Goal: Task Accomplishment & Management: Complete application form

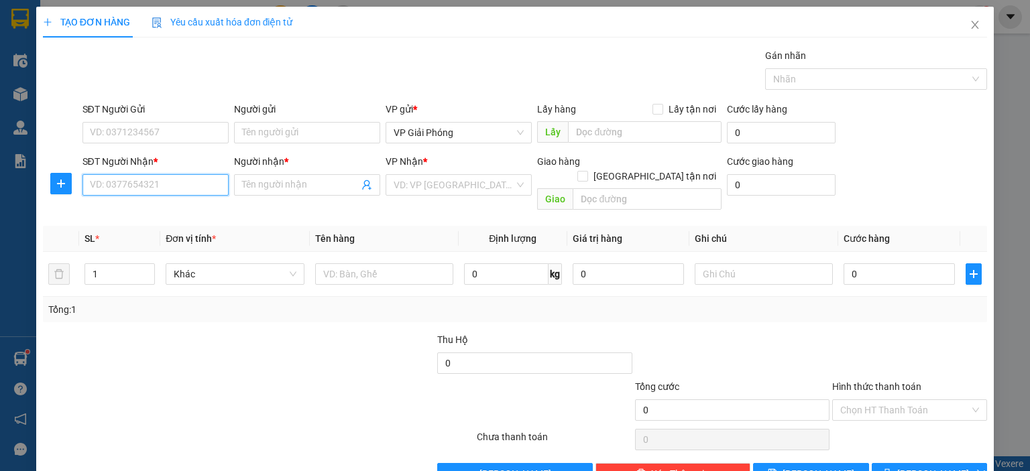
click at [202, 176] on input "SĐT Người Nhận *" at bounding box center [155, 184] width 146 height 21
type input "0916945950"
click at [144, 213] on div "0916945950 - DUYÊN" at bounding box center [153, 211] width 129 height 15
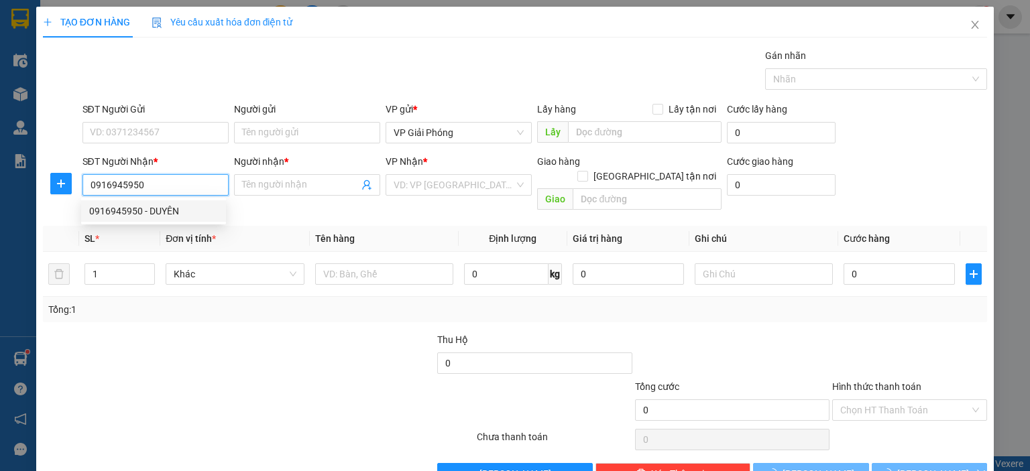
type input "DUYÊN"
checkbox input "true"
type input "VPHS"
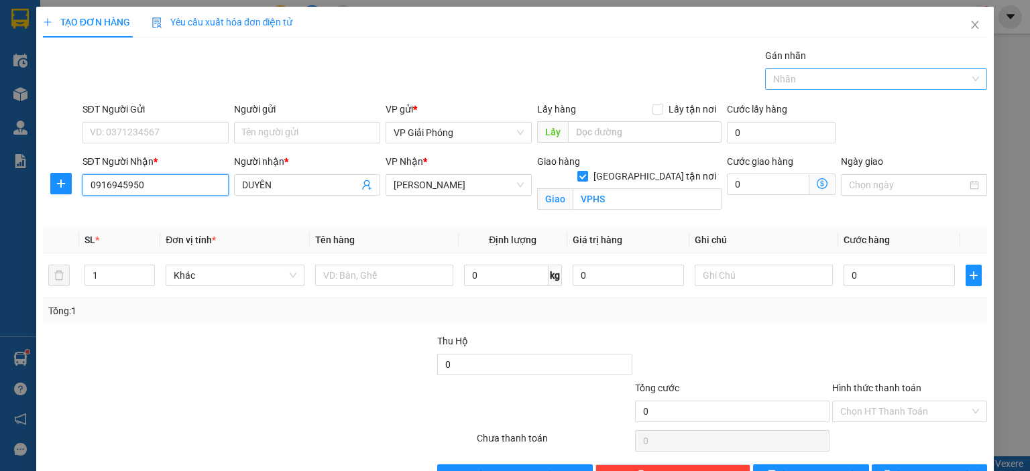
click at [790, 78] on div at bounding box center [869, 79] width 202 height 16
type input "0916945950"
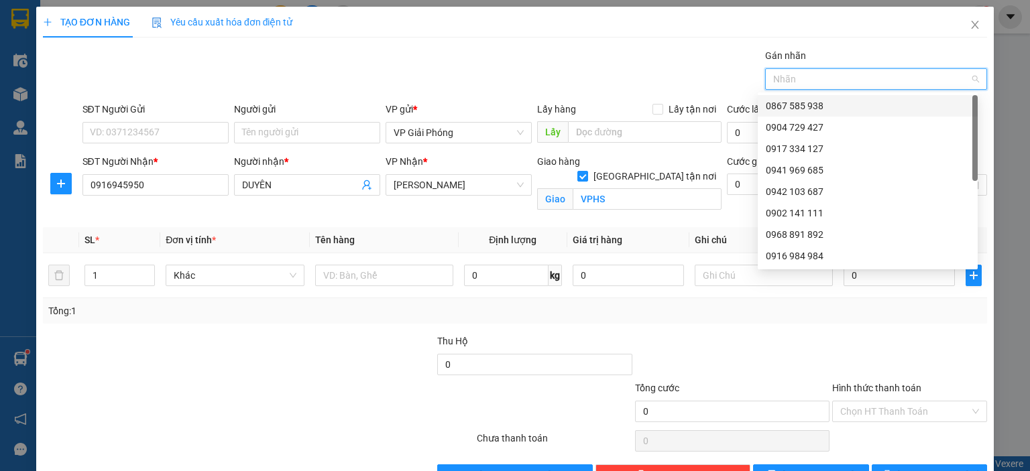
click at [784, 107] on div "0867 585 938" at bounding box center [868, 106] width 204 height 15
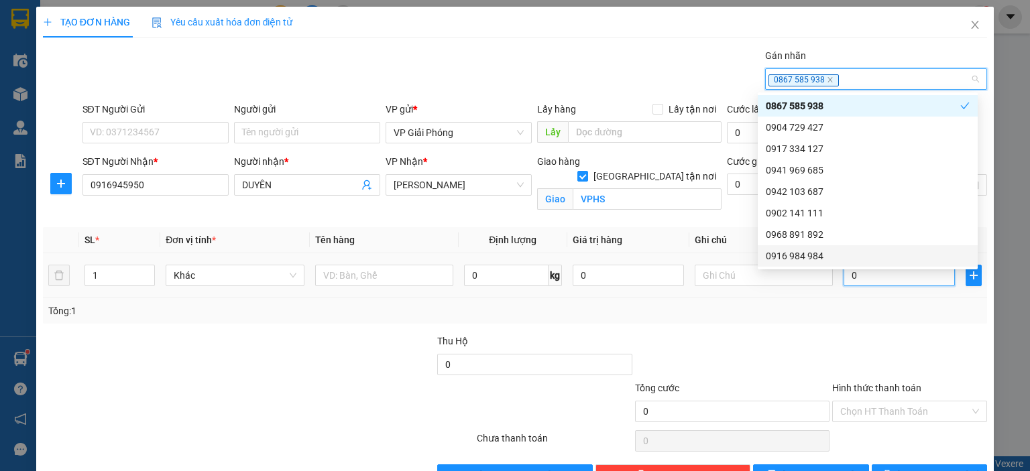
click at [856, 276] on input "0" at bounding box center [898, 275] width 111 height 21
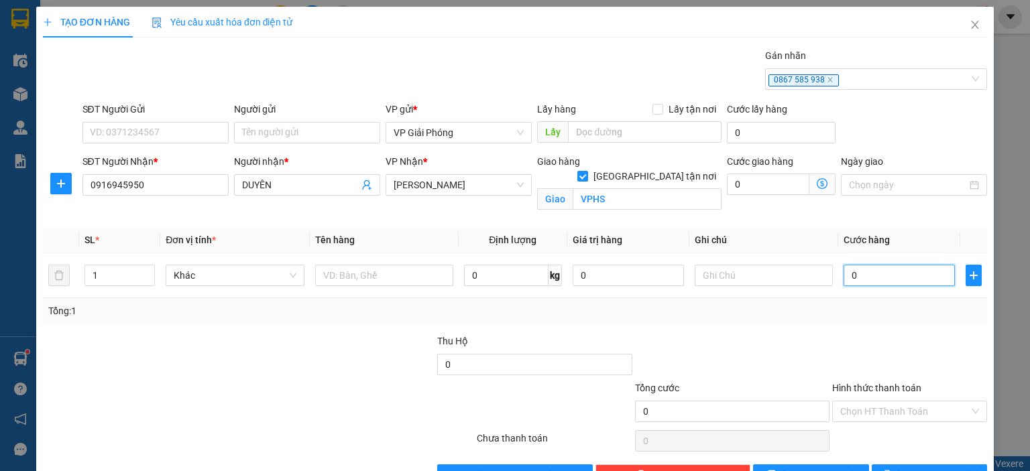
type input "3"
type input "30"
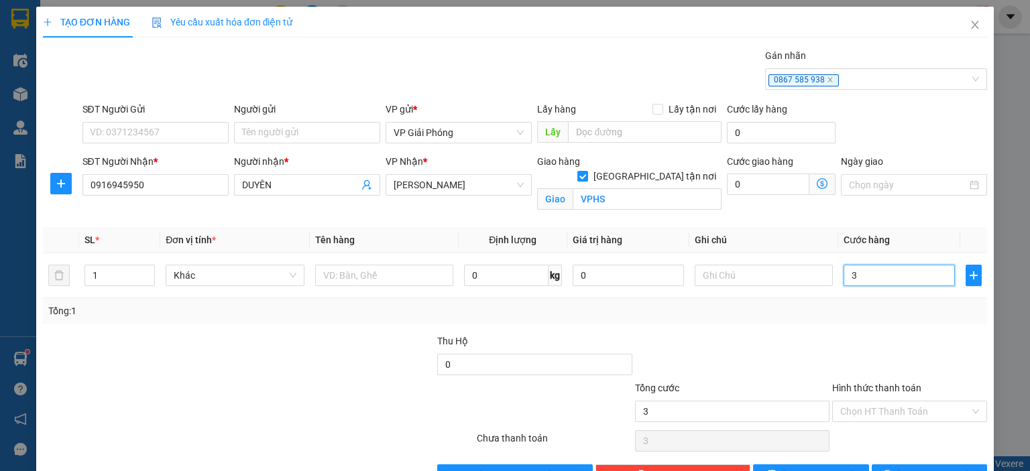
type input "30"
type input "30.000"
click at [396, 278] on input "text" at bounding box center [384, 275] width 138 height 21
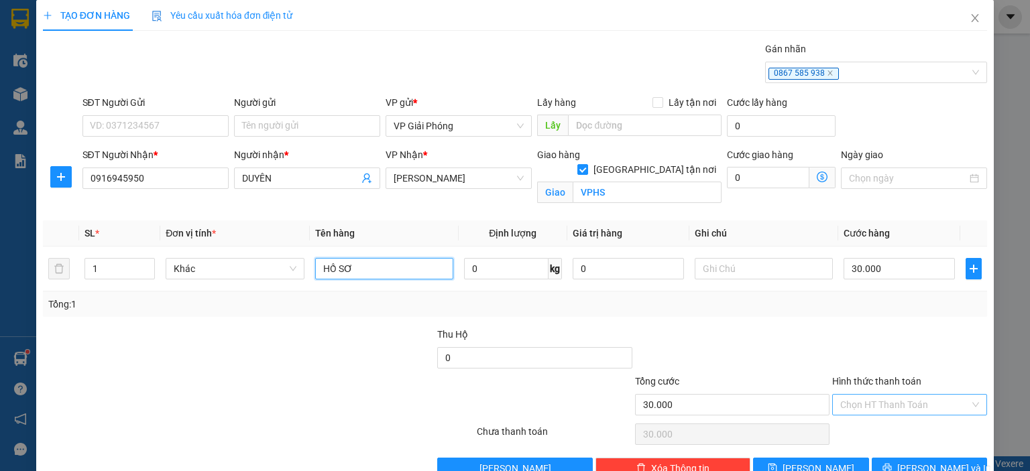
scroll to position [39, 0]
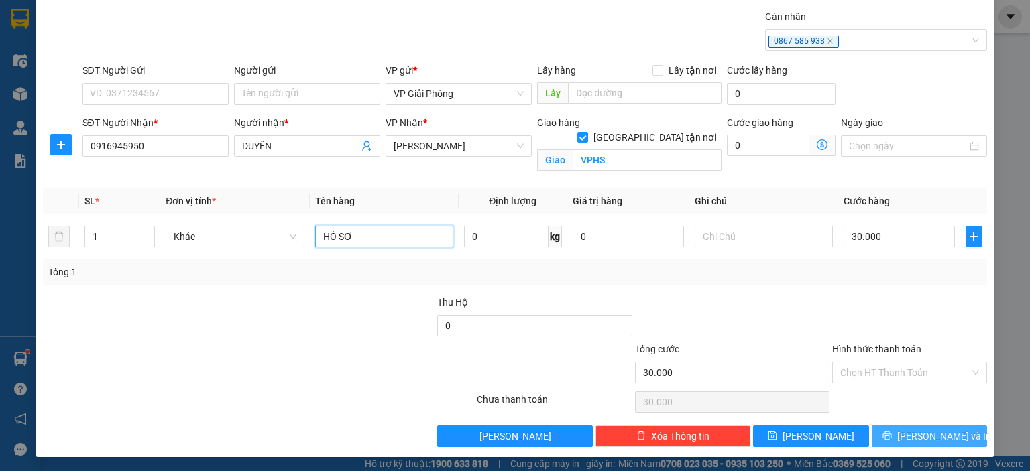
type input "HỒ SƠ"
click at [892, 438] on icon "printer" at bounding box center [886, 435] width 9 height 9
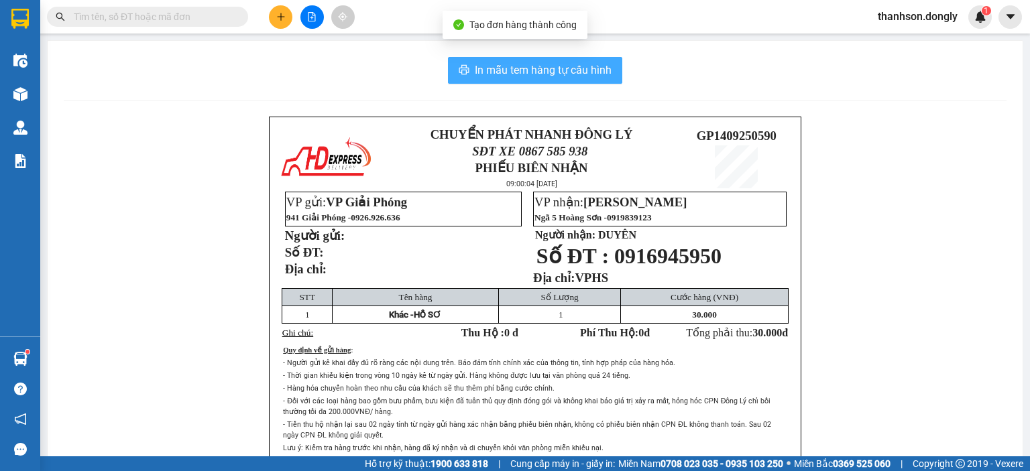
click at [590, 74] on span "In mẫu tem hàng tự cấu hình" at bounding box center [543, 70] width 137 height 17
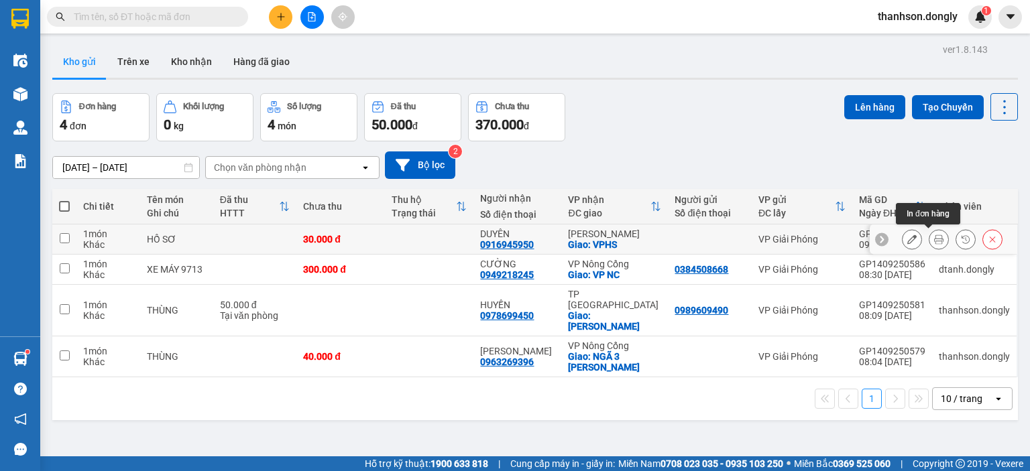
click at [934, 239] on icon at bounding box center [938, 239] width 9 height 9
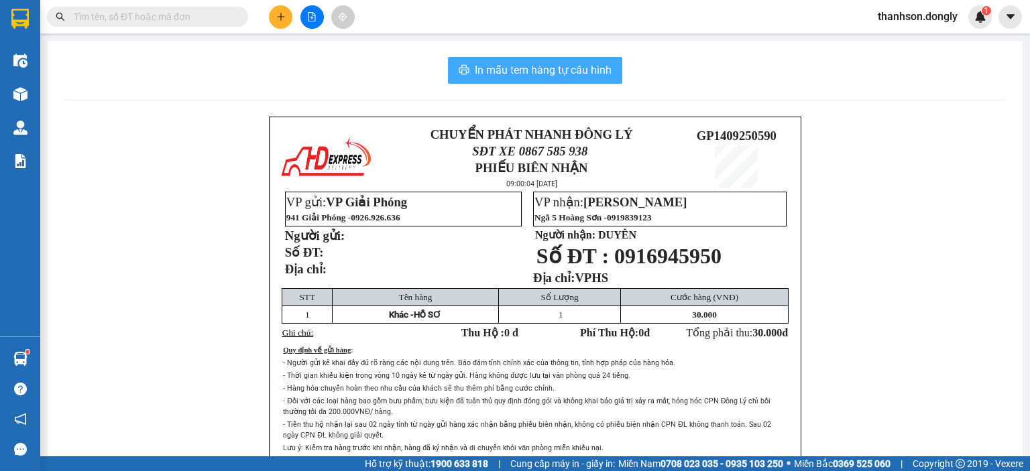
click at [511, 72] on span "In mẫu tem hàng tự cấu hình" at bounding box center [543, 70] width 137 height 17
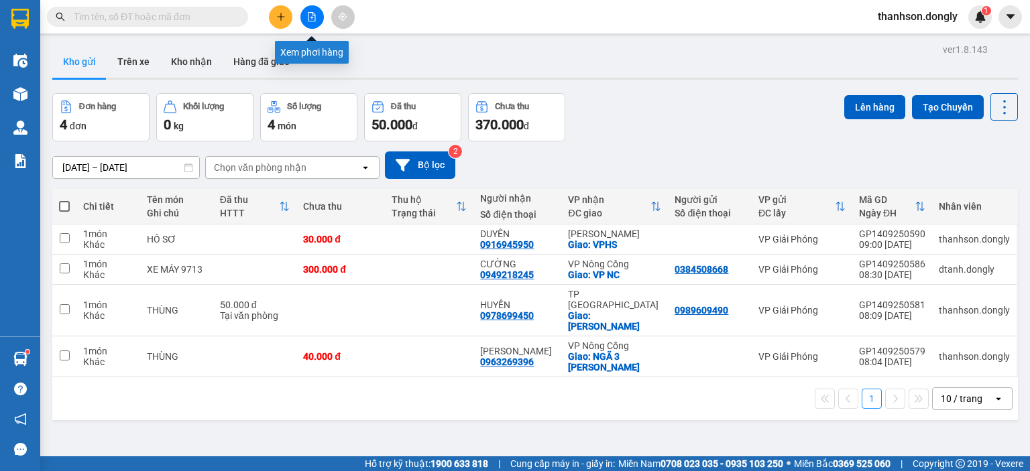
click at [271, 15] on button at bounding box center [280, 16] width 23 height 23
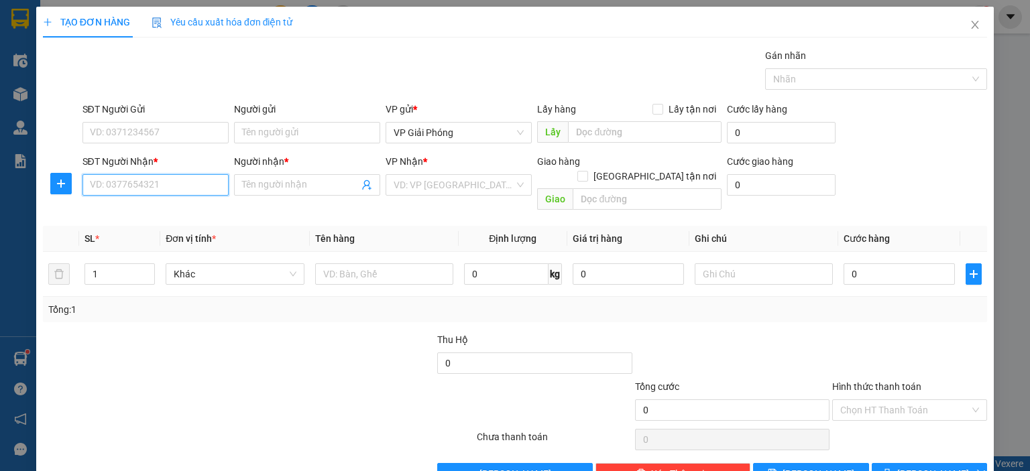
click at [188, 182] on input "SĐT Người Nhận *" at bounding box center [155, 184] width 146 height 21
type input "0378436436"
click at [173, 214] on div "0378436436 - LINH" at bounding box center [153, 211] width 129 height 15
type input "LINH"
checkbox input "true"
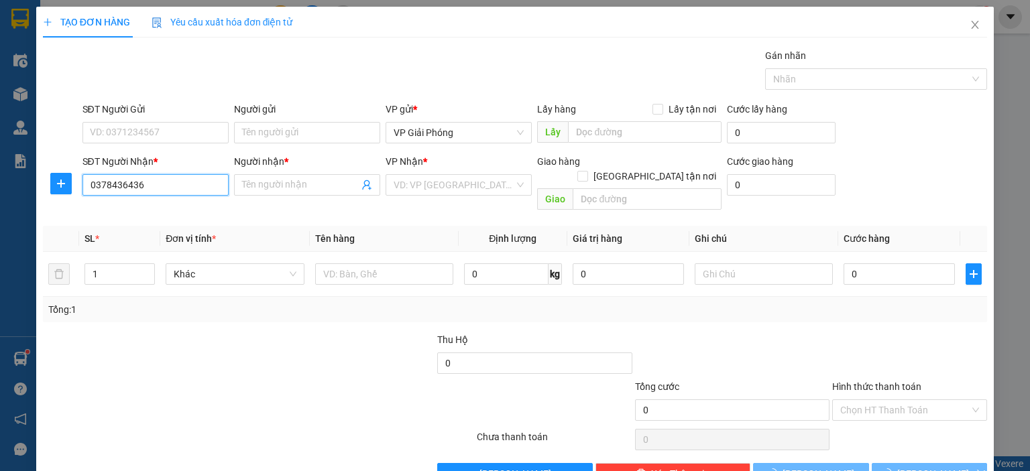
type input "VP HS"
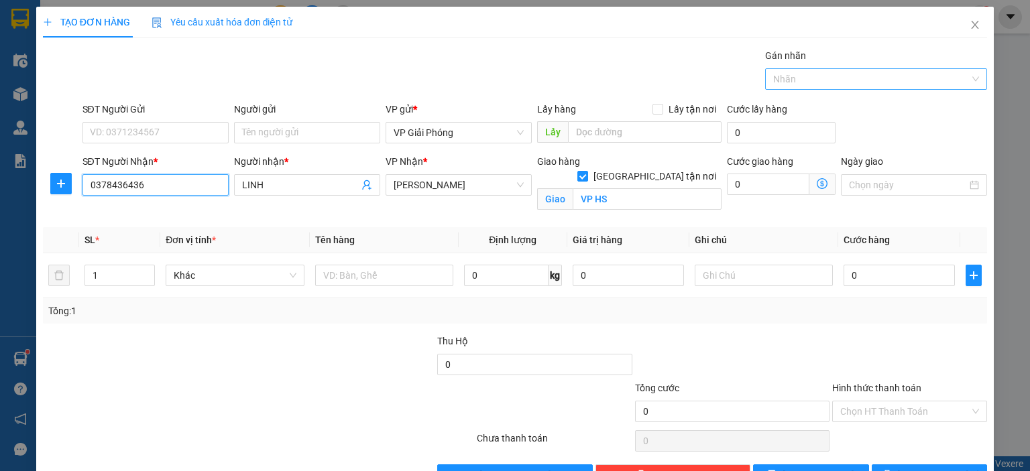
click at [780, 83] on div at bounding box center [869, 79] width 202 height 16
type input "0378436436"
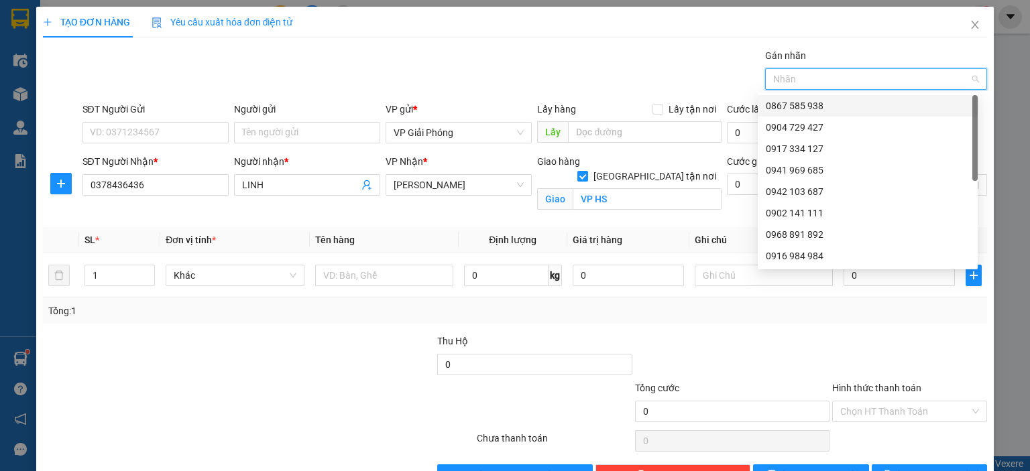
click at [766, 109] on div "0867 585 938" at bounding box center [868, 106] width 204 height 15
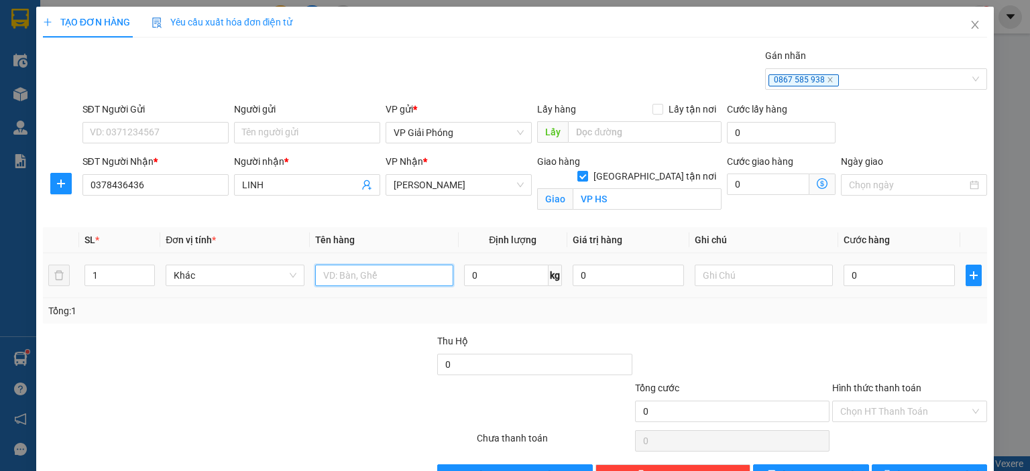
click at [361, 271] on input "text" at bounding box center [384, 275] width 138 height 21
type input "BỌC ĐỎ"
click at [855, 270] on input "0" at bounding box center [898, 275] width 111 height 21
click at [888, 411] on input "Hình thức thanh toán" at bounding box center [904, 412] width 129 height 20
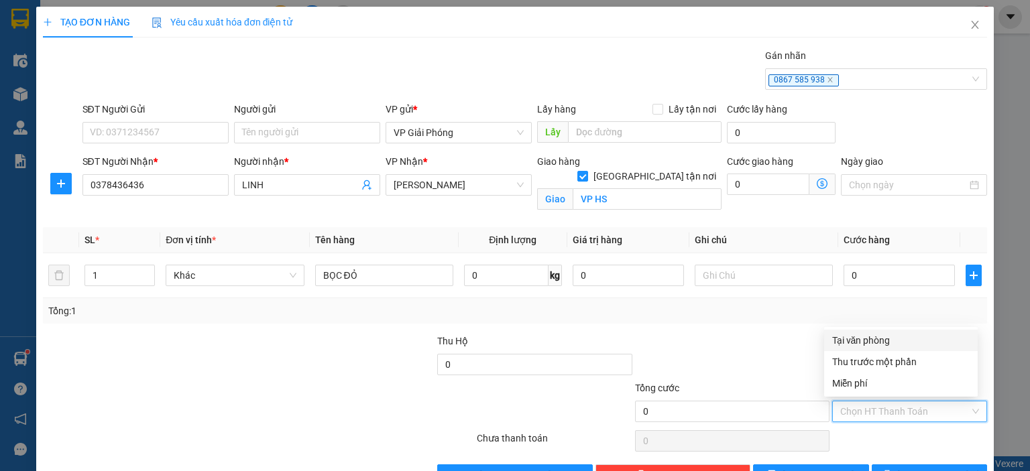
click at [872, 340] on div "Tại văn phòng" at bounding box center [900, 340] width 137 height 15
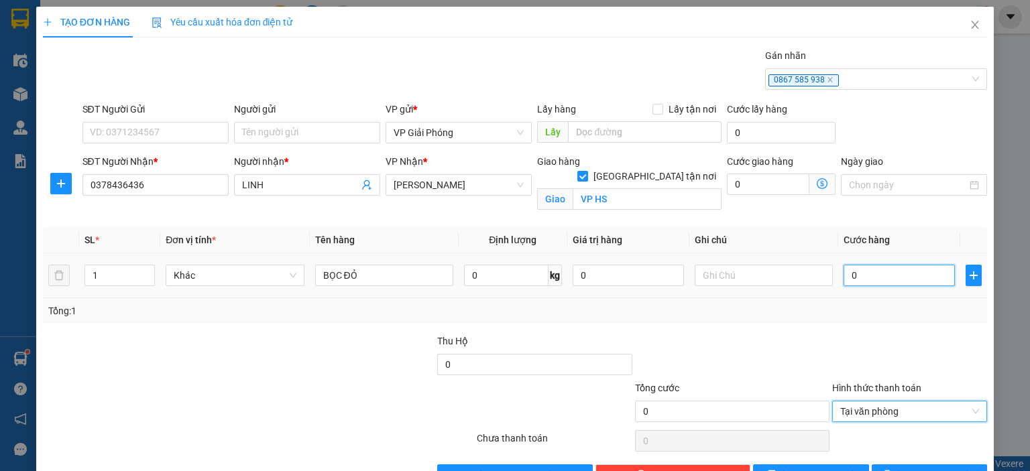
click at [882, 277] on input "0" at bounding box center [898, 275] width 111 height 21
type input "3"
type input "30"
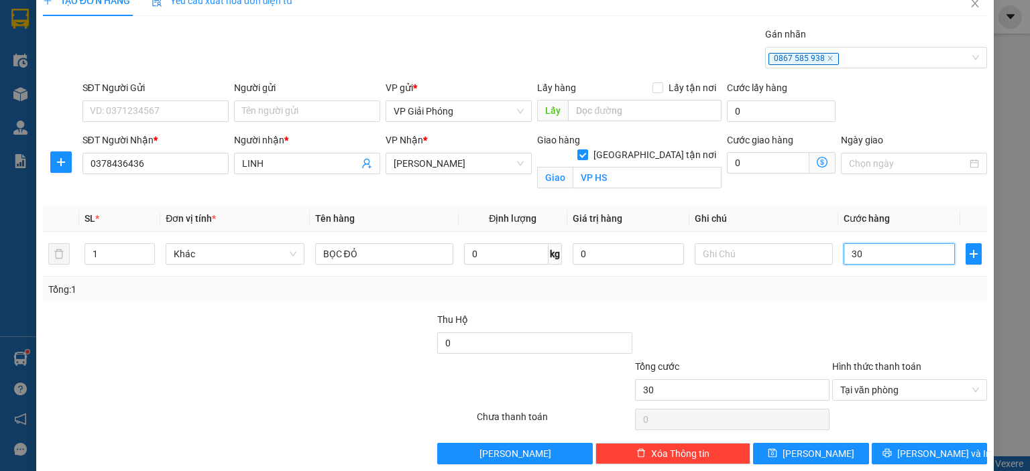
scroll to position [39, 0]
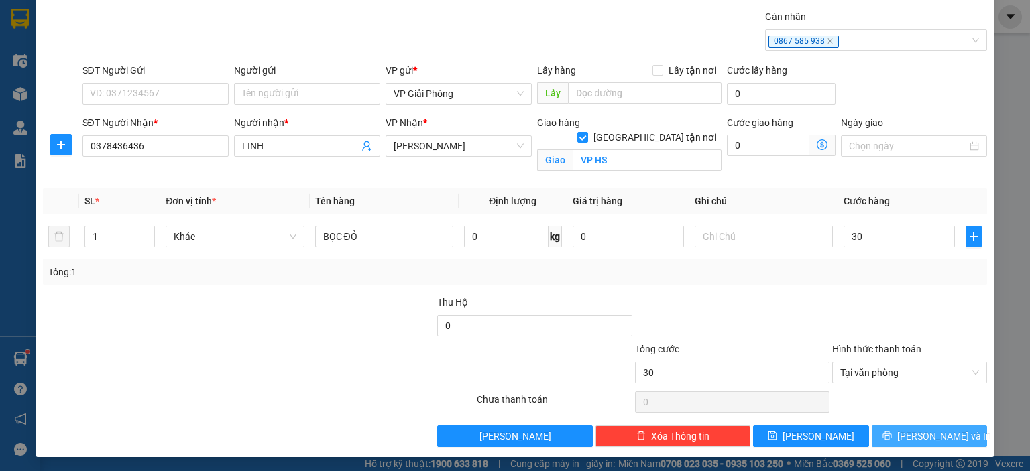
type input "30.000"
click at [925, 431] on span "[PERSON_NAME] và In" at bounding box center [944, 436] width 94 height 15
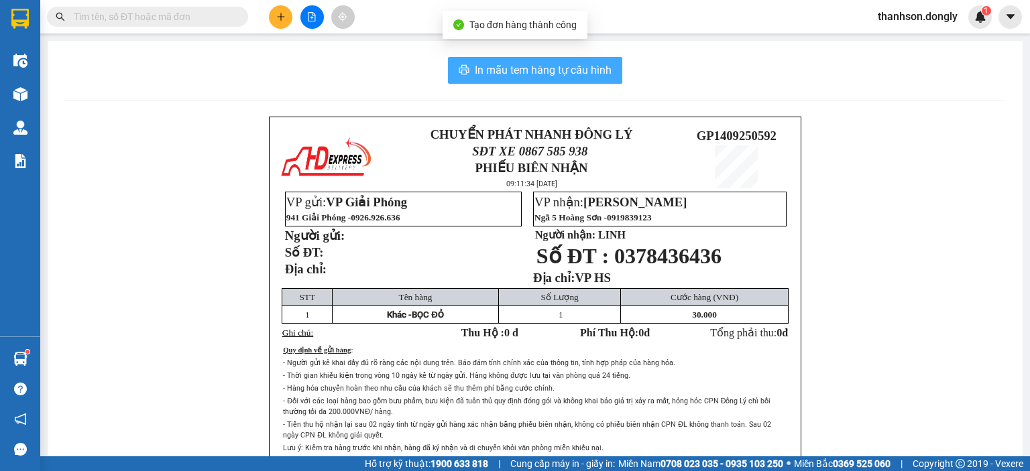
click at [557, 74] on span "In mẫu tem hàng tự cấu hình" at bounding box center [543, 70] width 137 height 17
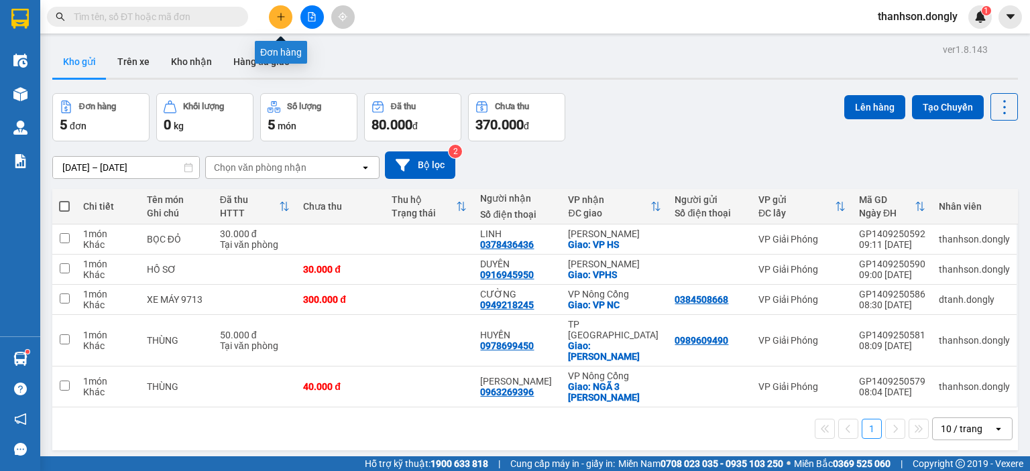
click at [284, 21] on icon "plus" at bounding box center [280, 16] width 9 height 9
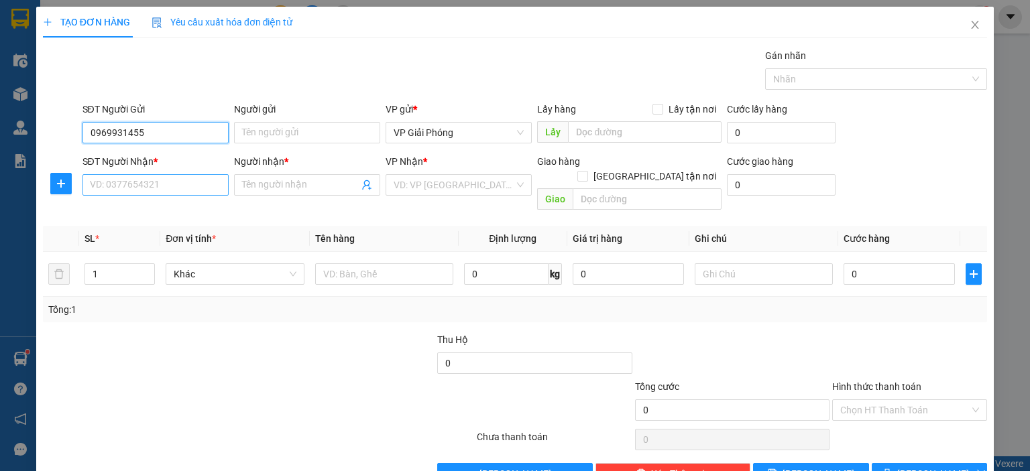
type input "0969931455"
click at [197, 194] on input "SĐT Người Nhận *" at bounding box center [155, 184] width 146 height 21
type input "0986802538"
click at [279, 186] on input "Người nhận *" at bounding box center [300, 185] width 117 height 15
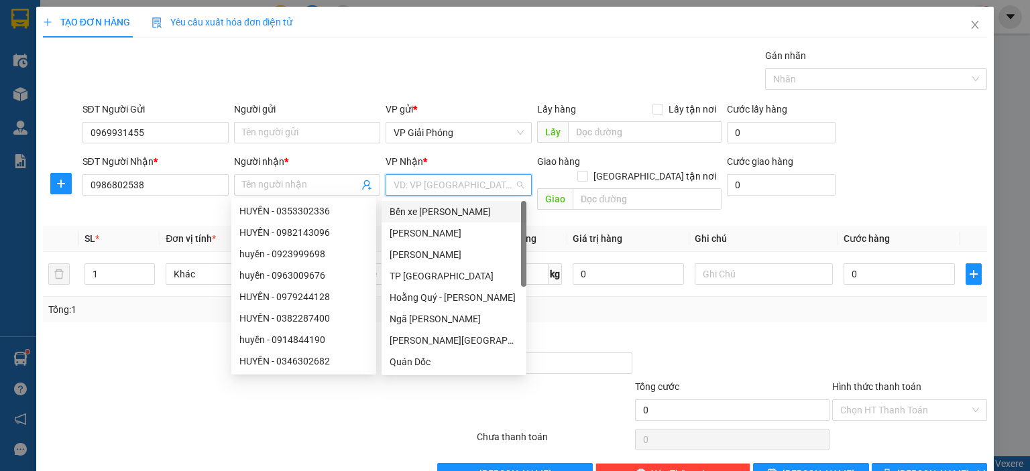
click at [428, 182] on input "search" at bounding box center [454, 185] width 121 height 20
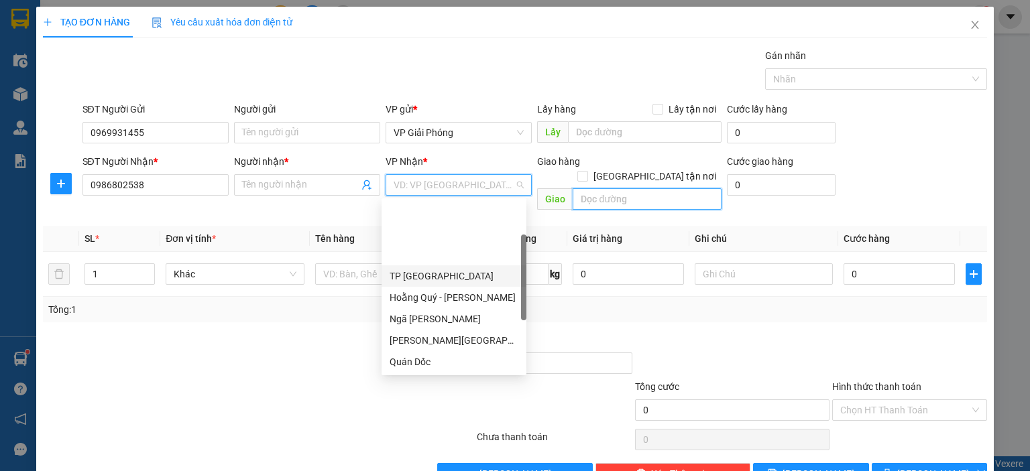
click at [611, 188] on input "text" at bounding box center [647, 198] width 149 height 21
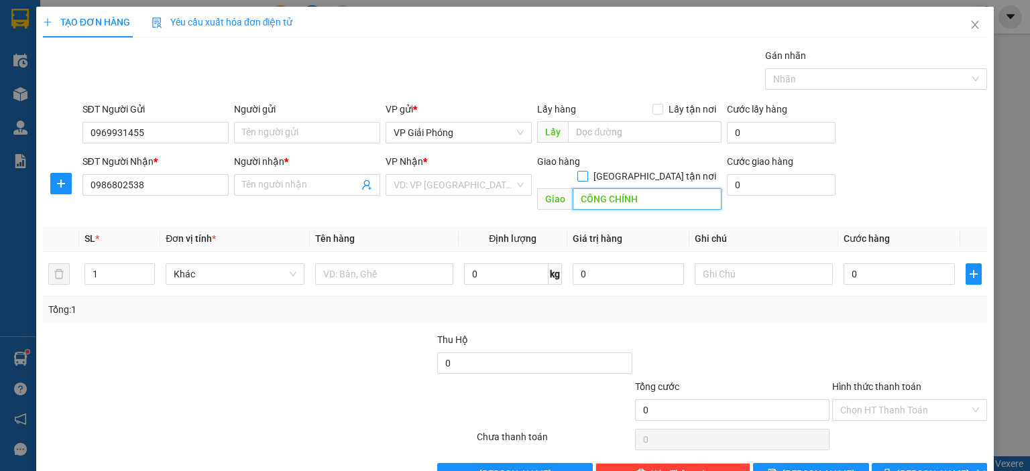
type input "CÔNG CHÍNH"
click at [587, 171] on input "[GEOGRAPHIC_DATA] tận nơi" at bounding box center [581, 175] width 9 height 9
checkbox input "true"
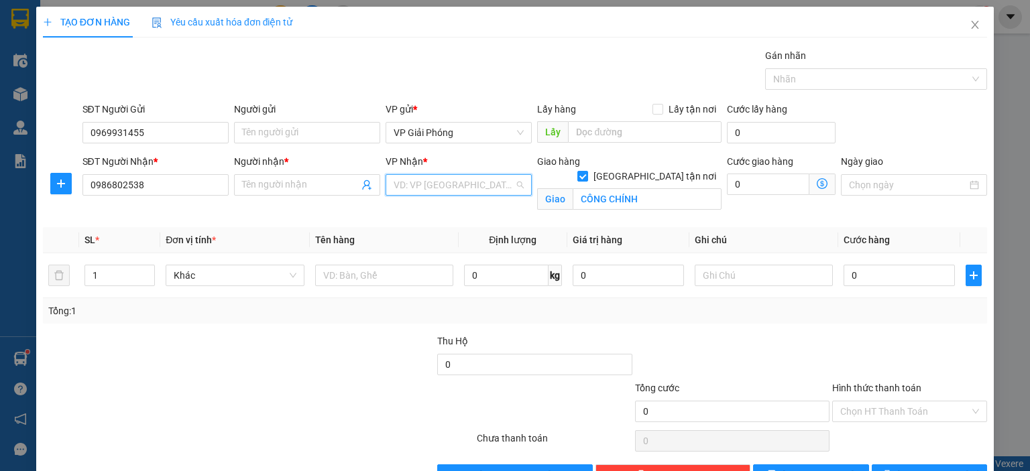
click at [427, 187] on input "search" at bounding box center [454, 185] width 121 height 20
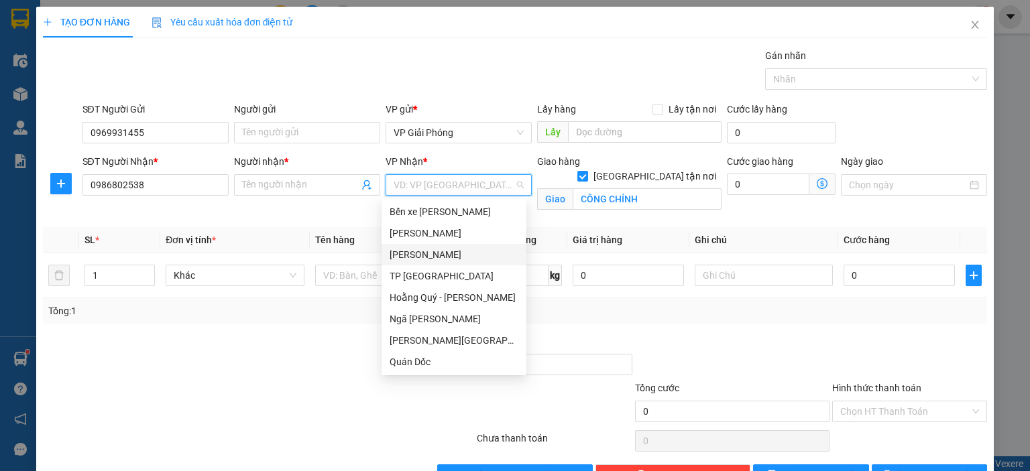
click at [433, 255] on div "[PERSON_NAME]" at bounding box center [454, 254] width 129 height 15
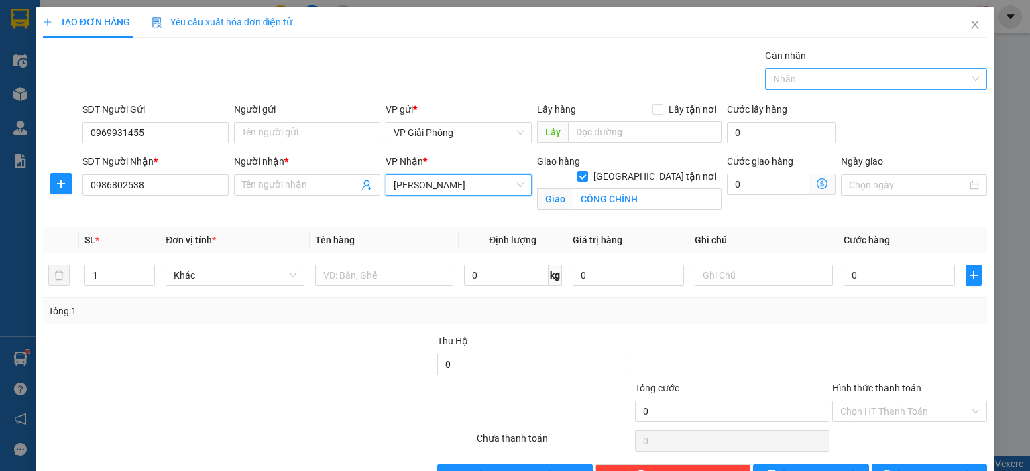
click at [882, 81] on div at bounding box center [869, 79] width 202 height 16
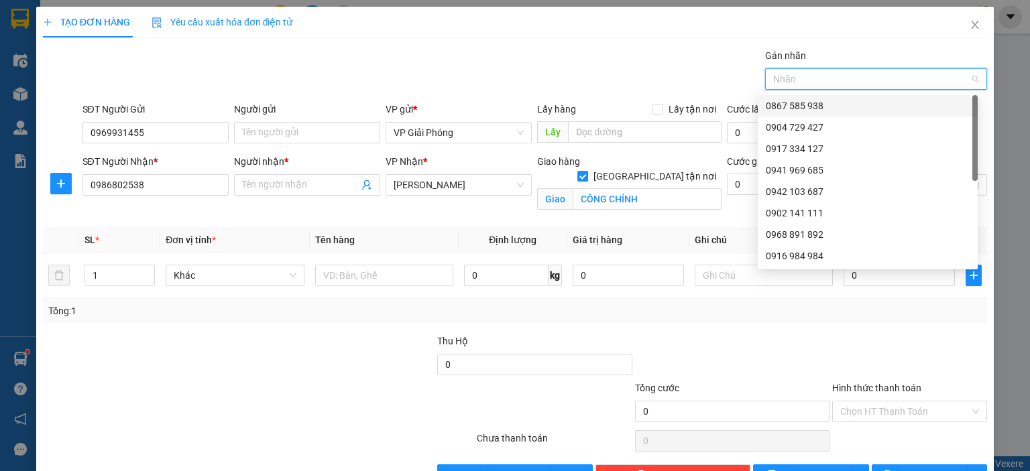
click at [874, 104] on div "0867 585 938" at bounding box center [868, 106] width 204 height 15
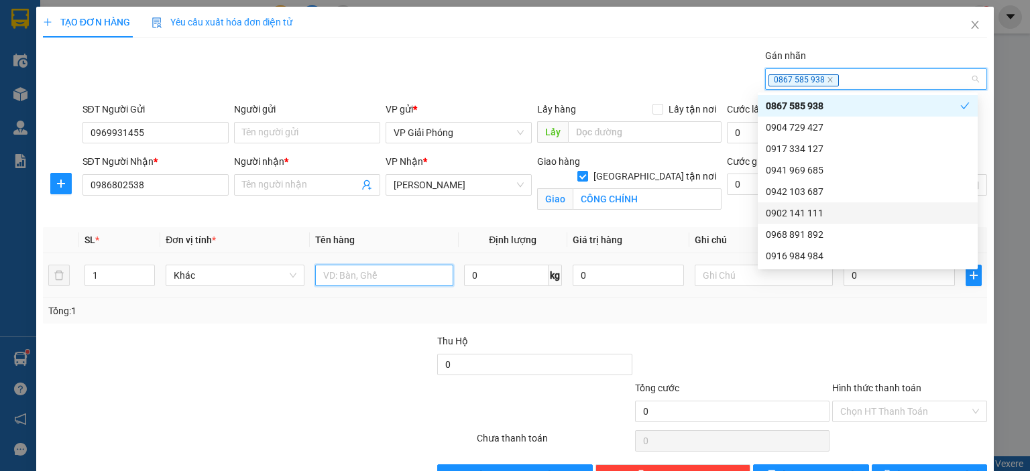
click at [384, 276] on input "text" at bounding box center [384, 275] width 138 height 21
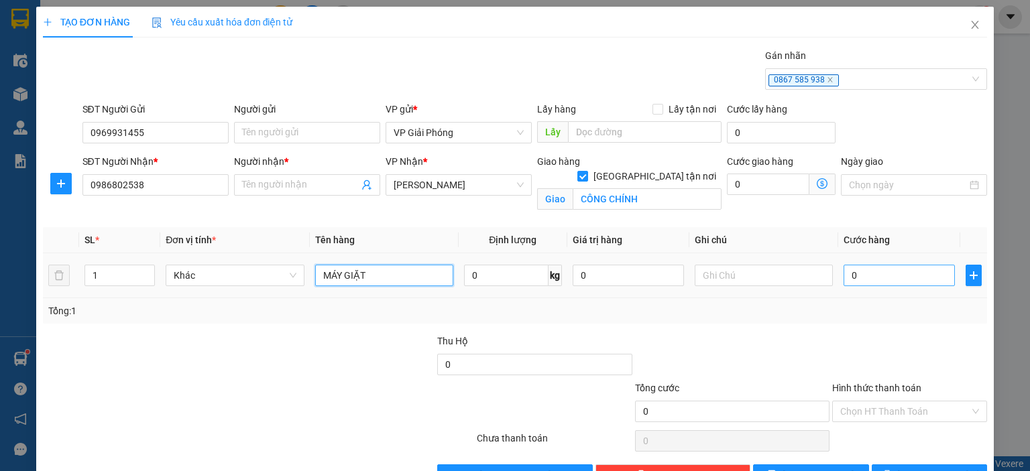
type input "MÁY GIẶT"
click at [892, 274] on input "0" at bounding box center [898, 275] width 111 height 21
type input "1"
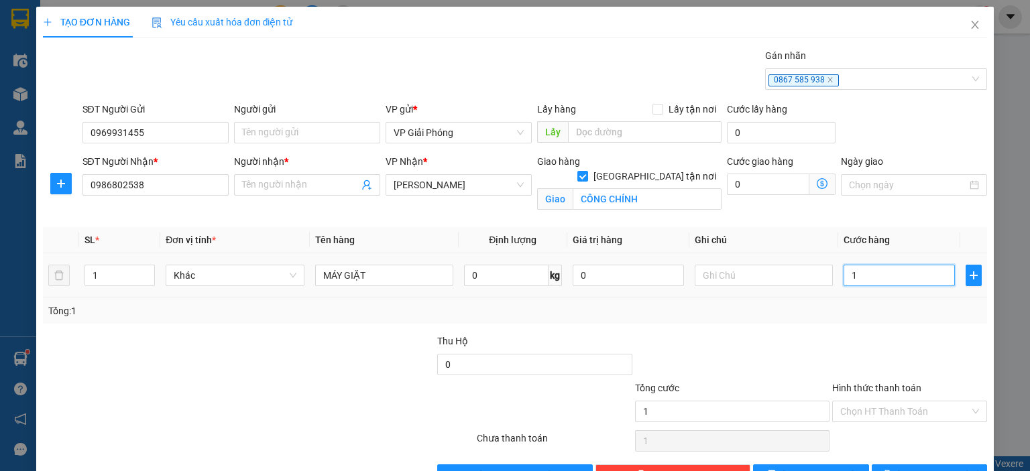
type input "15"
type input "150"
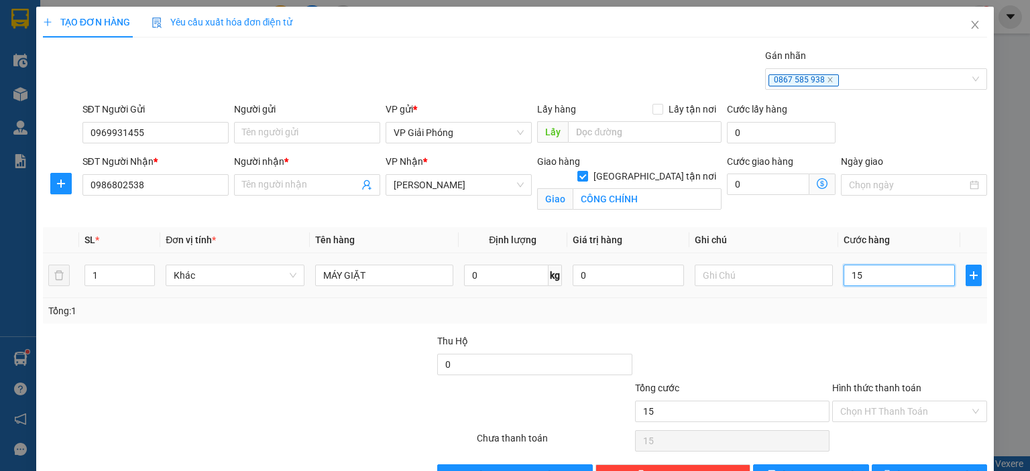
type input "150"
type input "150.000"
click at [890, 408] on input "Hình thức thanh toán" at bounding box center [904, 412] width 129 height 20
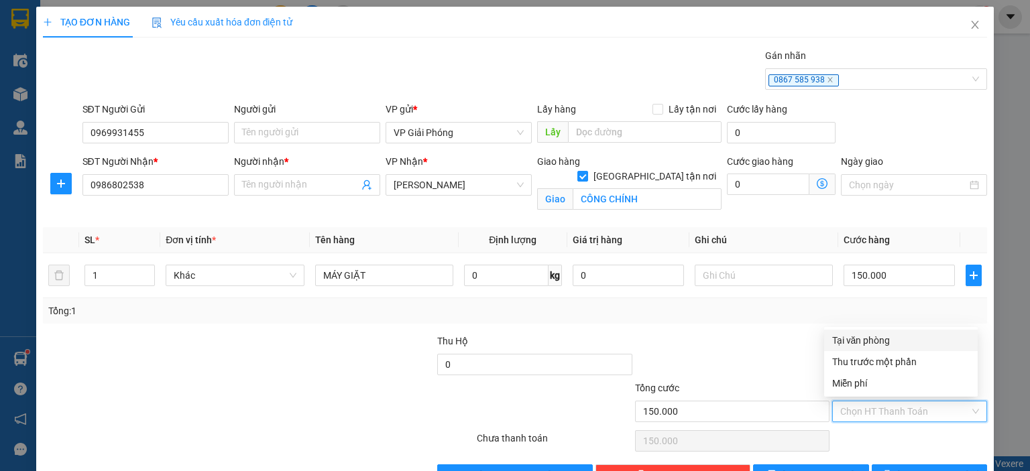
click at [873, 341] on div "Tại văn phòng" at bounding box center [900, 340] width 137 height 15
type input "0"
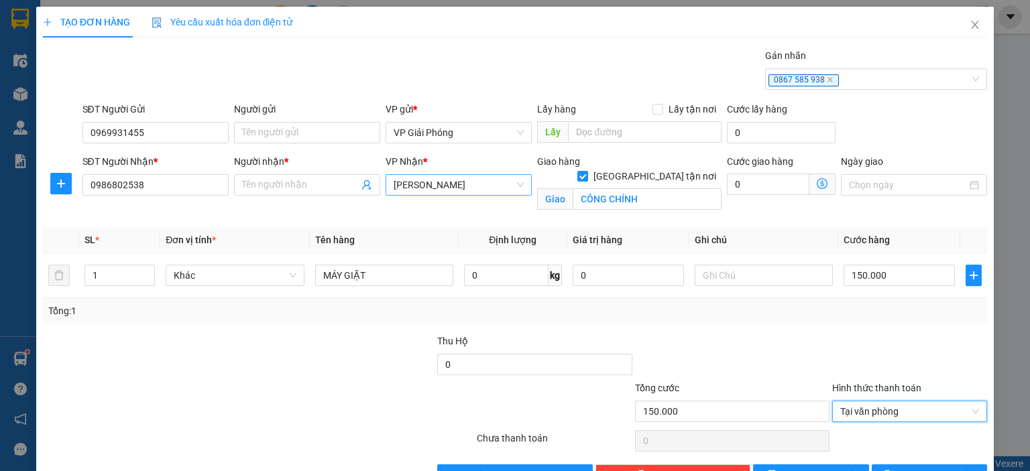
click at [509, 175] on span "[PERSON_NAME]" at bounding box center [459, 185] width 130 height 20
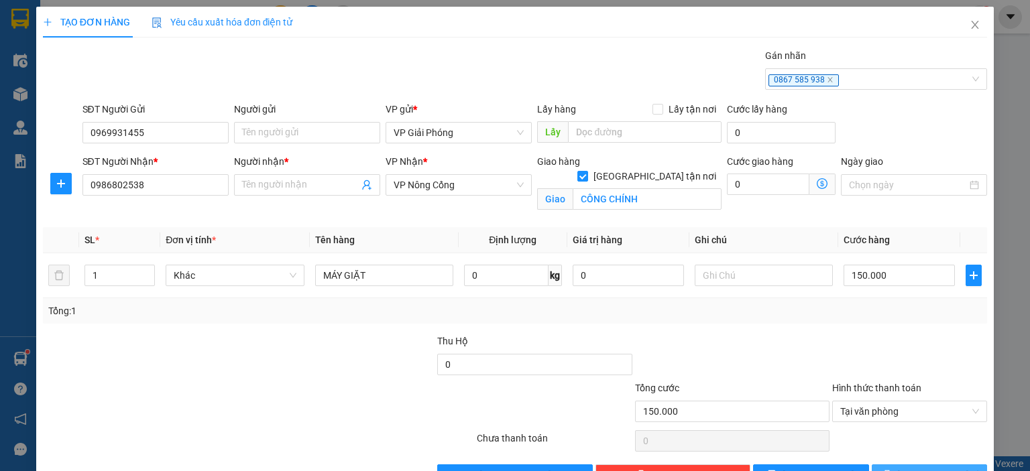
click at [925, 468] on span "[PERSON_NAME] và In" at bounding box center [944, 475] width 94 height 15
click at [743, 337] on div at bounding box center [732, 357] width 197 height 47
click at [892, 470] on icon "printer" at bounding box center [886, 474] width 9 height 9
click at [883, 465] on button "[PERSON_NAME] và In" at bounding box center [930, 475] width 116 height 21
click at [892, 470] on icon "printer" at bounding box center [886, 474] width 9 height 9
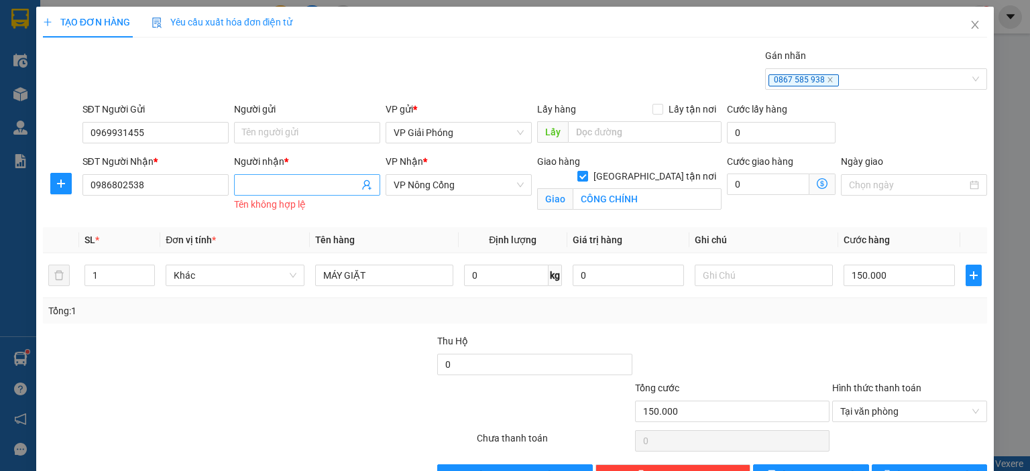
click at [320, 178] on input "Người nhận *" at bounding box center [300, 185] width 117 height 15
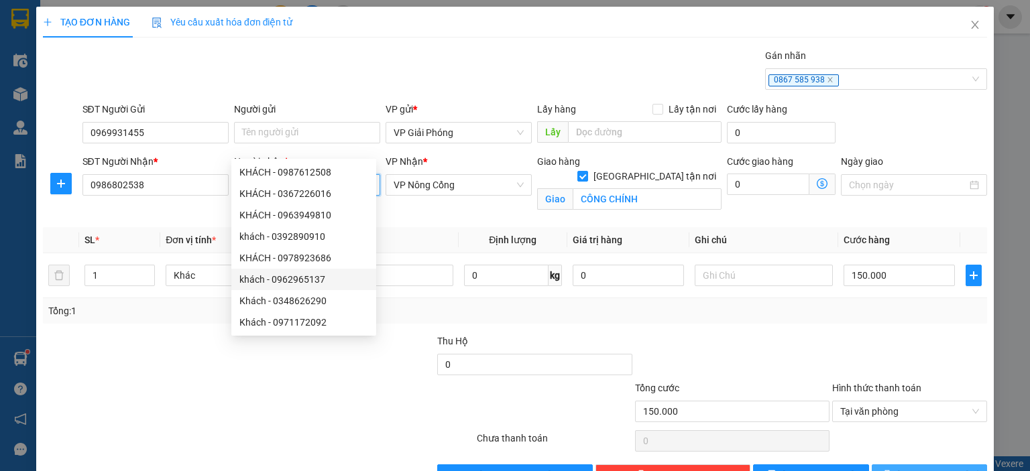
type input "KHÁCH"
click at [945, 468] on span "[PERSON_NAME] và In" at bounding box center [944, 475] width 94 height 15
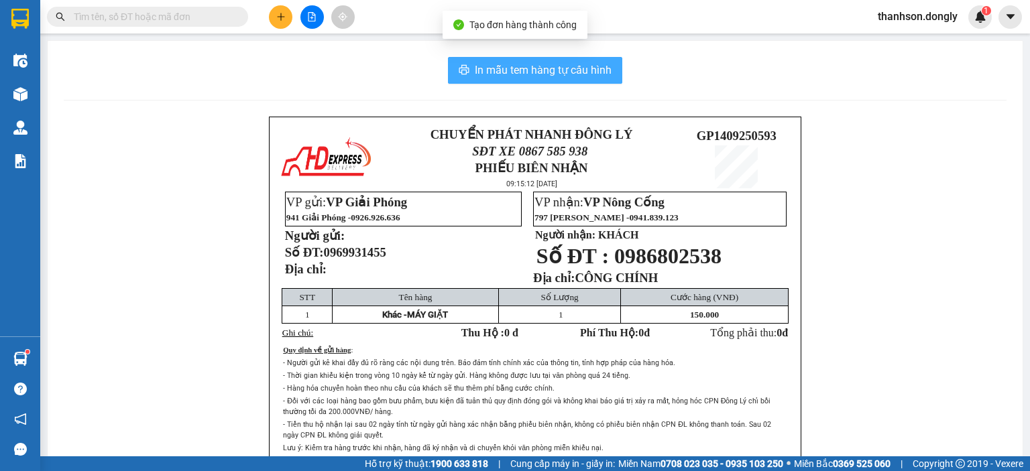
click at [555, 70] on span "In mẫu tem hàng tự cấu hình" at bounding box center [543, 70] width 137 height 17
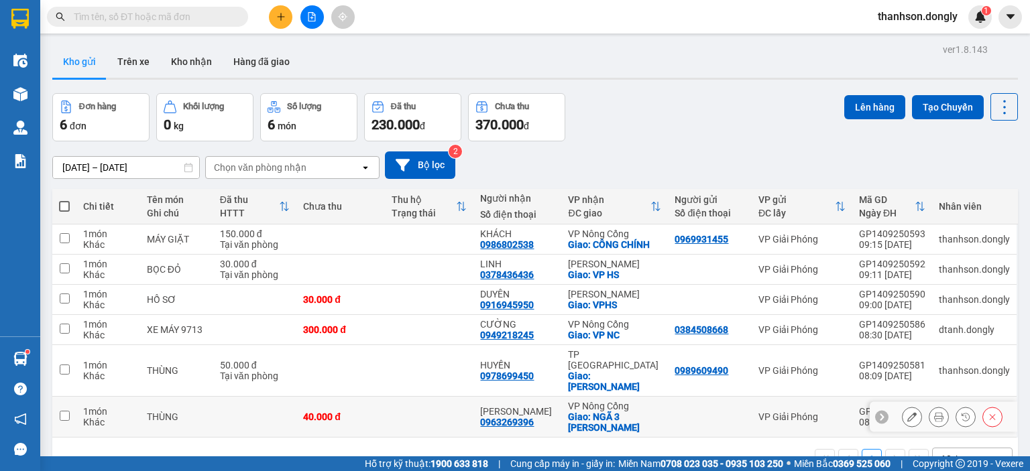
drag, startPoint x: 761, startPoint y: 399, endPoint x: 721, endPoint y: 435, distance: 54.1
click at [721, 434] on div "Chi tiết Tên món Ghi chú Đã thu HTTT Chưa thu Thu hộ Trạng thái Người nhận Số đ…" at bounding box center [534, 335] width 965 height 292
click at [692, 133] on div "Đơn hàng 6 đơn Khối lượng 0 kg Số lượng 6 món Đã thu 230.000 đ Chưa thu 370.000…" at bounding box center [534, 117] width 965 height 48
click at [278, 15] on icon "plus" at bounding box center [280, 16] width 9 height 9
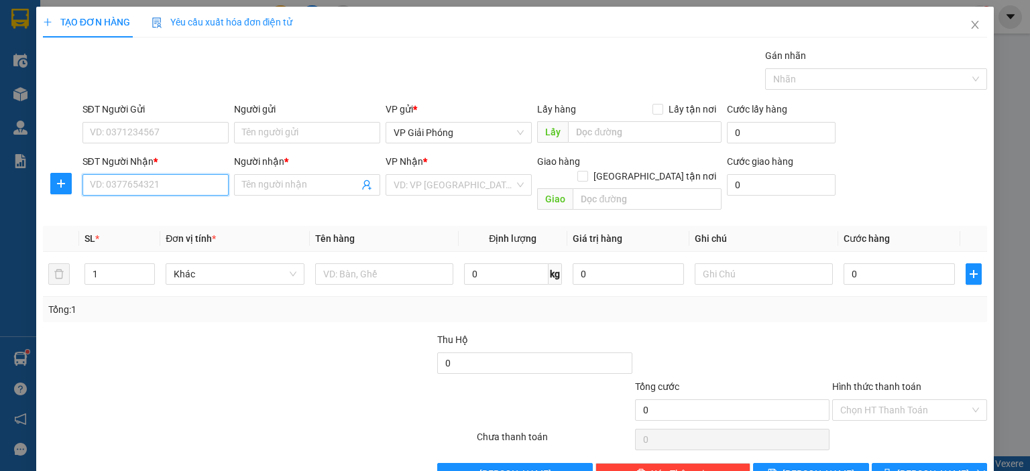
click at [209, 182] on input "SĐT Người Nhận *" at bounding box center [155, 184] width 146 height 21
click at [314, 190] on input "Người nhận *" at bounding box center [300, 185] width 117 height 15
type input "LINH162"
click at [185, 190] on input "SĐT Người Nhận *" at bounding box center [155, 184] width 146 height 21
type input "822882"
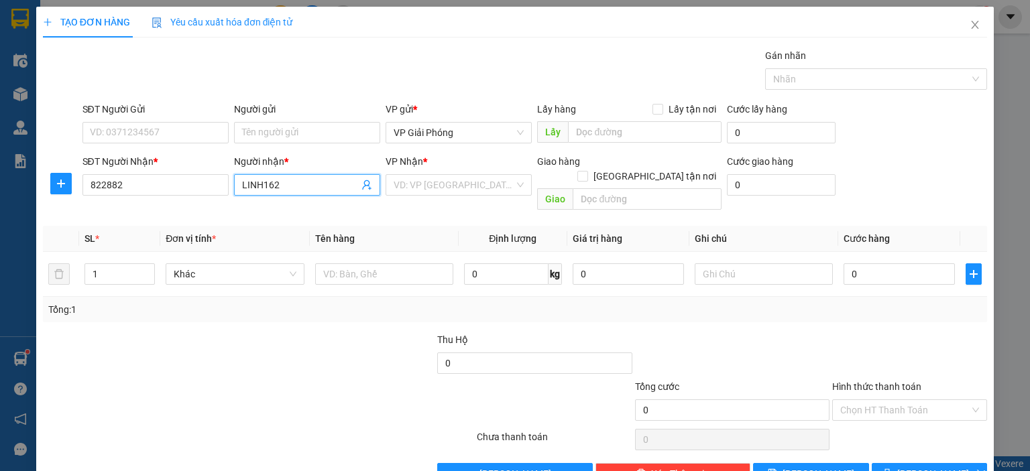
click at [299, 184] on input "LINH162" at bounding box center [300, 185] width 117 height 15
type input "L"
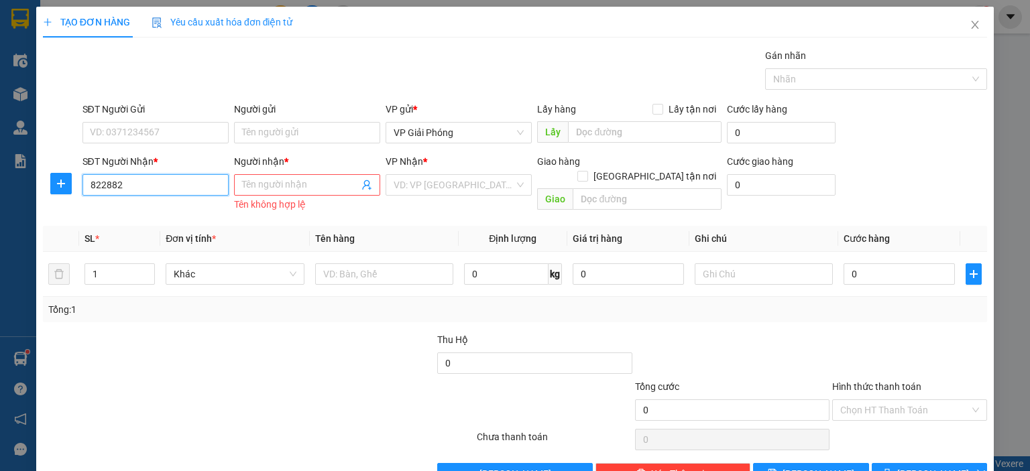
click at [166, 176] on input "822882" at bounding box center [155, 184] width 146 height 21
type input "8"
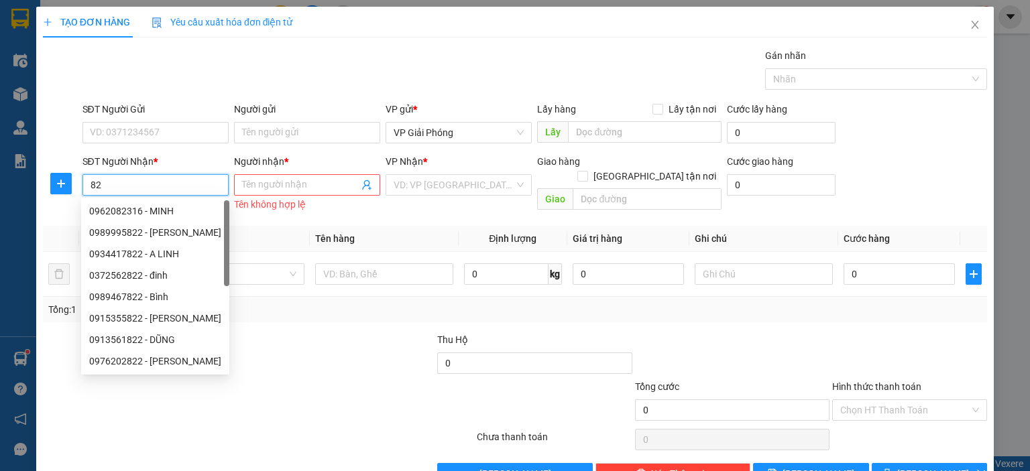
type input "8"
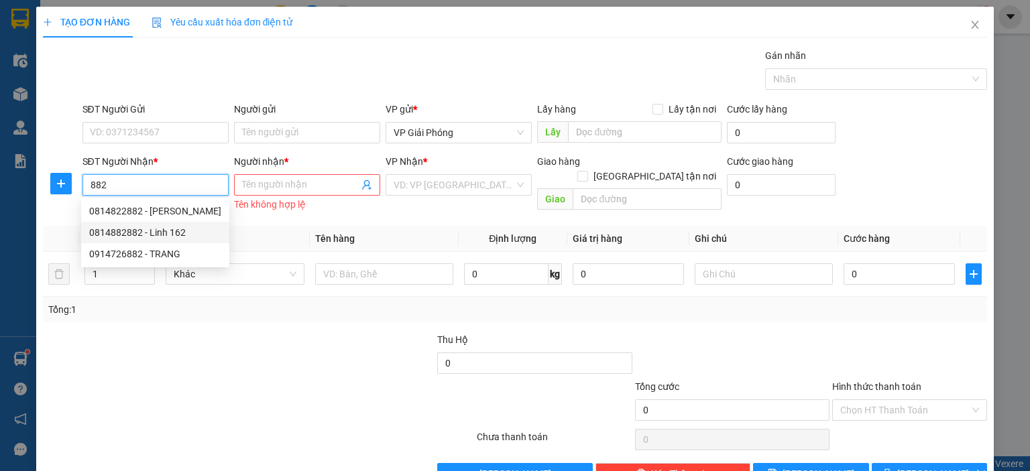
click at [157, 239] on div "0814882882 - Linh 162" at bounding box center [155, 232] width 132 height 15
type input "0814882882"
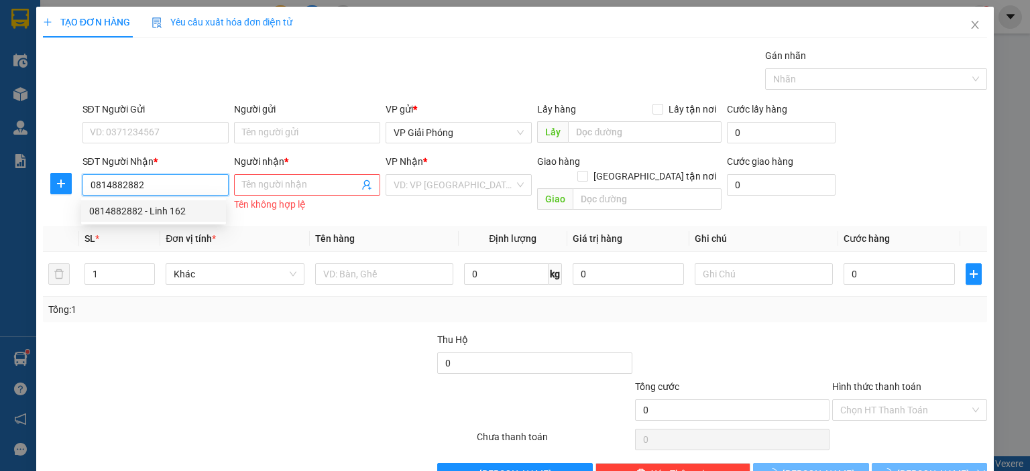
type input "Linh 162"
checkbox input "true"
type input "162 HẢI THƯỢNG LÃN ÔNG"
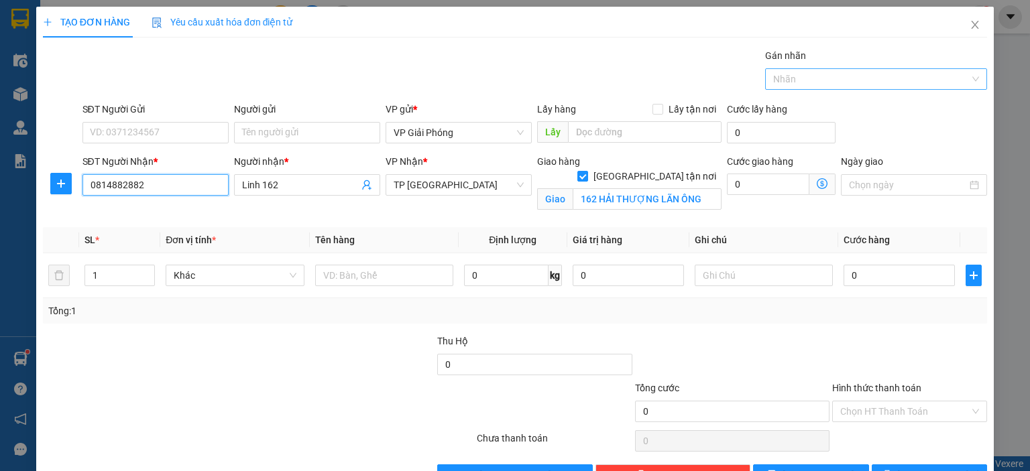
click at [798, 81] on div at bounding box center [869, 79] width 202 height 16
type input "0814882882"
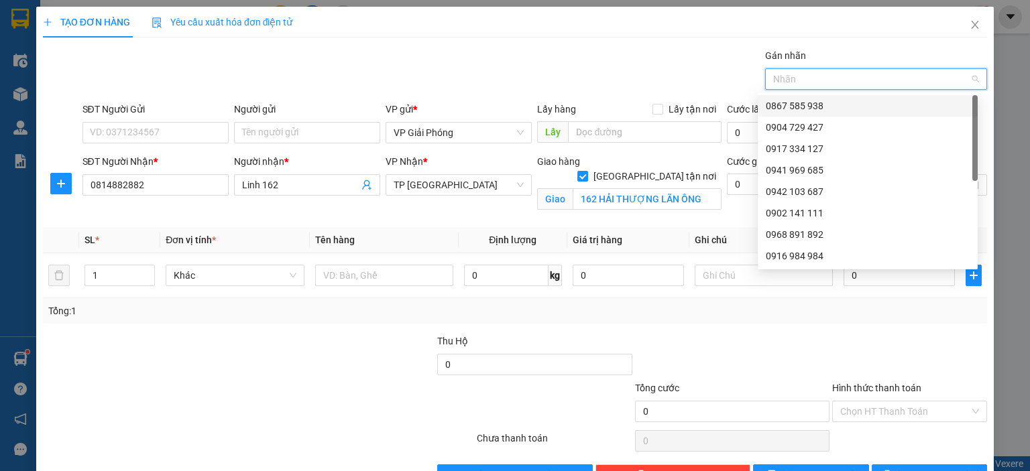
click at [807, 104] on div "0867 585 938" at bounding box center [868, 106] width 204 height 15
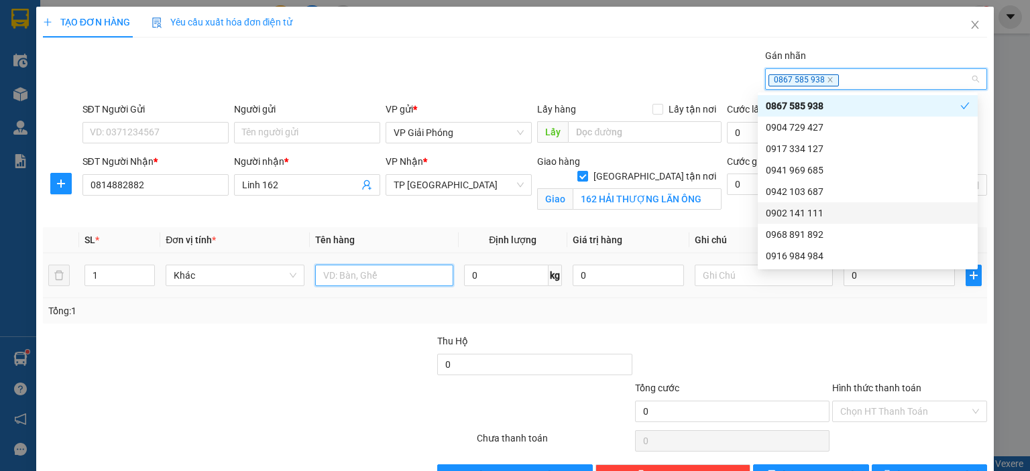
click at [407, 280] on input "text" at bounding box center [384, 275] width 138 height 21
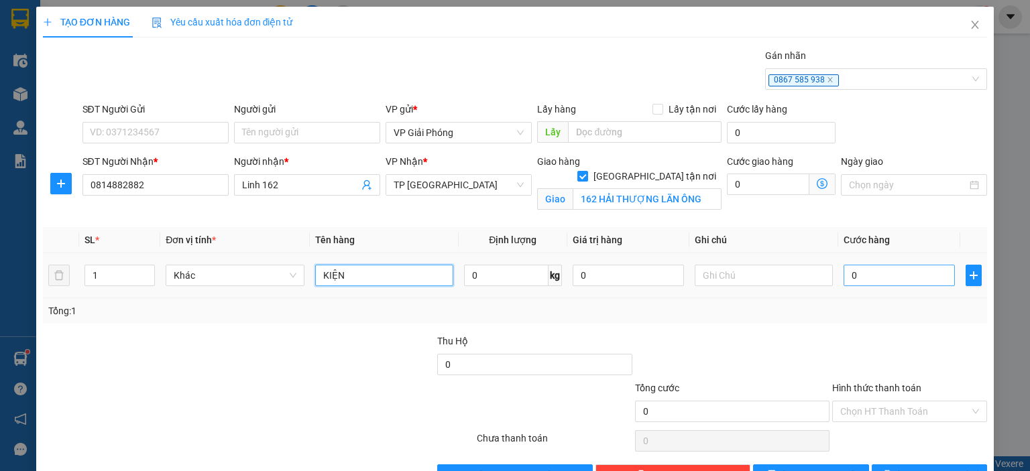
type input "KIỆN"
click at [872, 276] on input "0" at bounding box center [898, 275] width 111 height 21
type input "3"
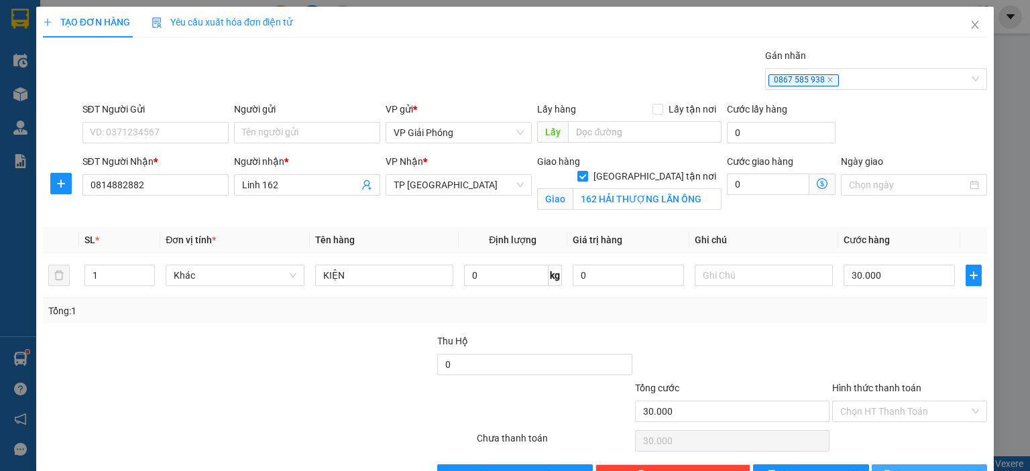
click at [923, 468] on span "[PERSON_NAME] và In" at bounding box center [944, 475] width 94 height 15
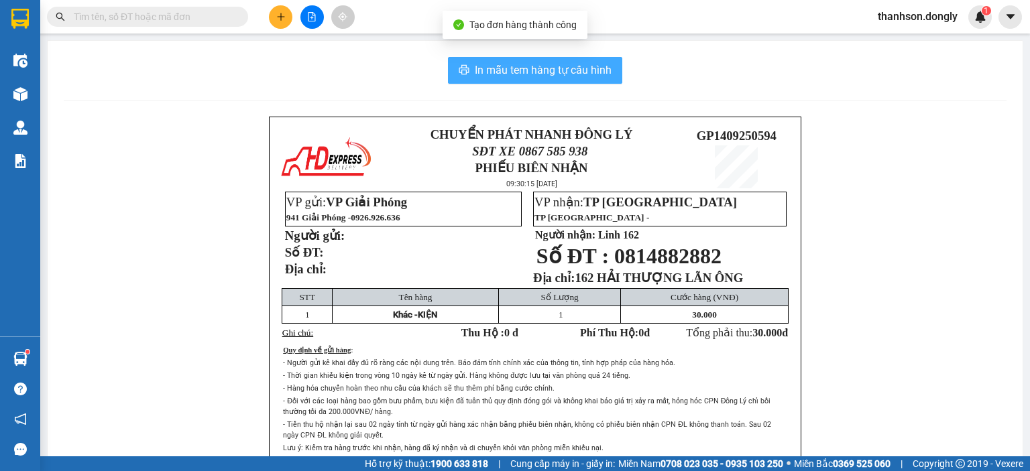
click at [577, 68] on span "In mẫu tem hàng tự cấu hình" at bounding box center [543, 70] width 137 height 17
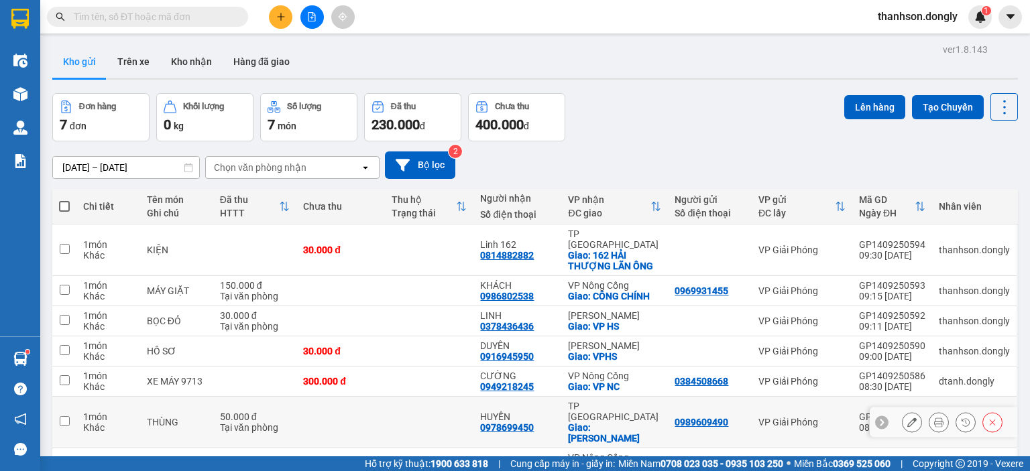
drag, startPoint x: 786, startPoint y: 371, endPoint x: 664, endPoint y: 251, distance: 171.2
click at [668, 263] on tbody "1 món Khác KIỆN 30.000 đ Linh 162 0814882882 TP Thanh Hóa Giao: 162 HẢI THƯỢNG …" at bounding box center [534, 357] width 965 height 265
drag, startPoint x: 687, startPoint y: 164, endPoint x: 703, endPoint y: 172, distance: 18.0
click at [688, 162] on div "12/09/2025 – 14/09/2025 Press the down arrow key to interact with the calendar …" at bounding box center [534, 165] width 965 height 27
click at [282, 21] on icon "plus" at bounding box center [280, 16] width 9 height 9
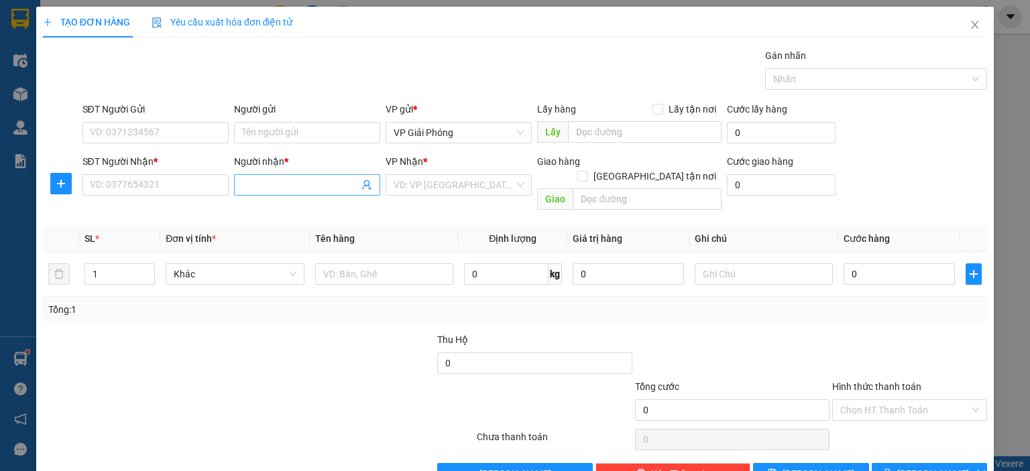
click at [274, 190] on input "Người nhận *" at bounding box center [300, 185] width 117 height 15
type input "LINH 162"
click at [302, 211] on div "Linh 162 - 0814882882" at bounding box center [303, 211] width 129 height 15
type input "0814882882"
type input "Linh 162"
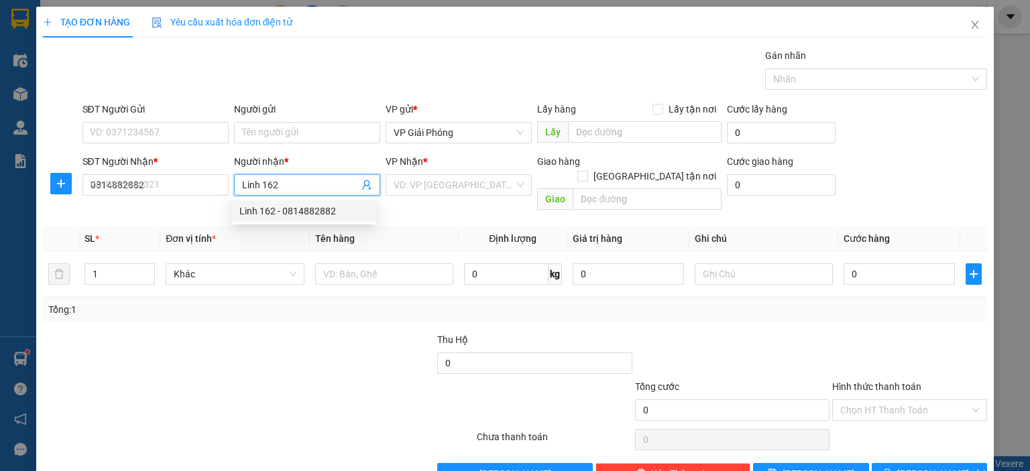
checkbox input "true"
type input "162 HẢI THƯỢNG LÃN ÔNG"
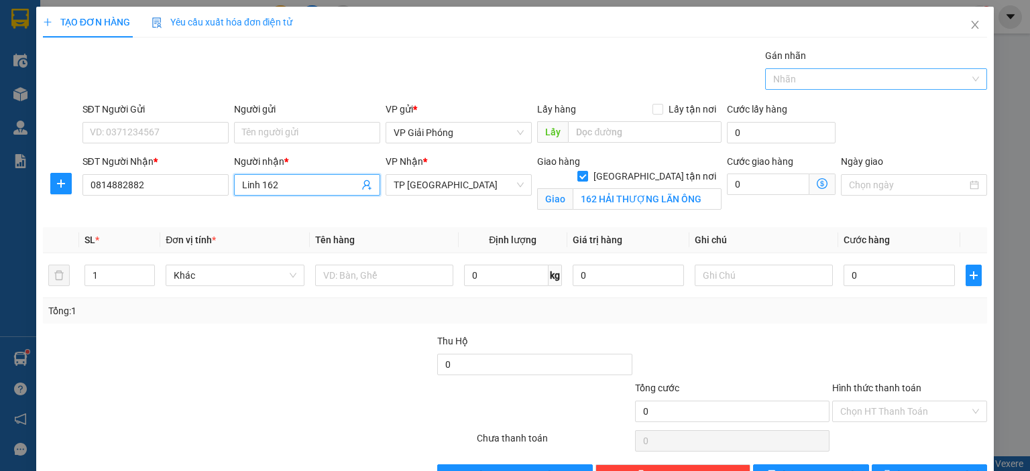
click at [801, 84] on div at bounding box center [869, 79] width 202 height 16
type input "Linh 162"
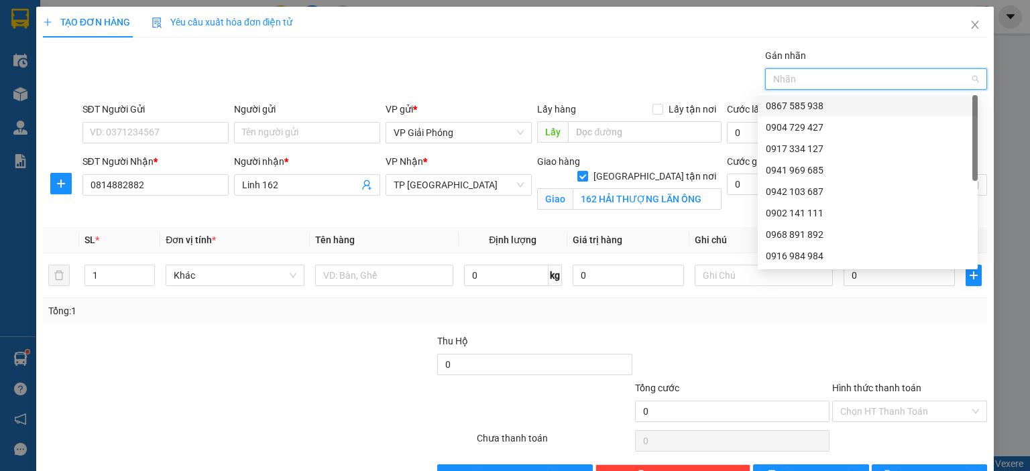
click at [811, 107] on div "0867 585 938" at bounding box center [868, 106] width 204 height 15
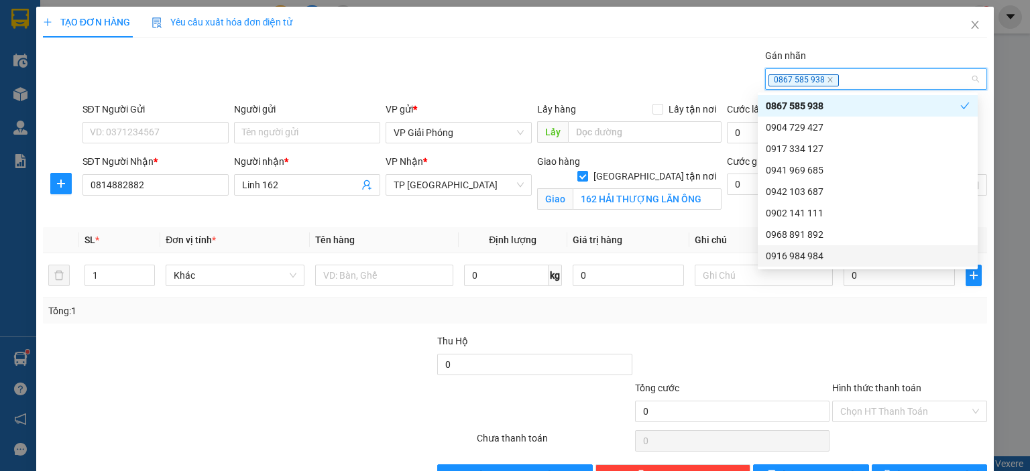
click at [762, 329] on div "Transit Pickup Surcharge Ids Transit Deliver Surcharge Ids Transit Deliver Surc…" at bounding box center [515, 267] width 944 height 438
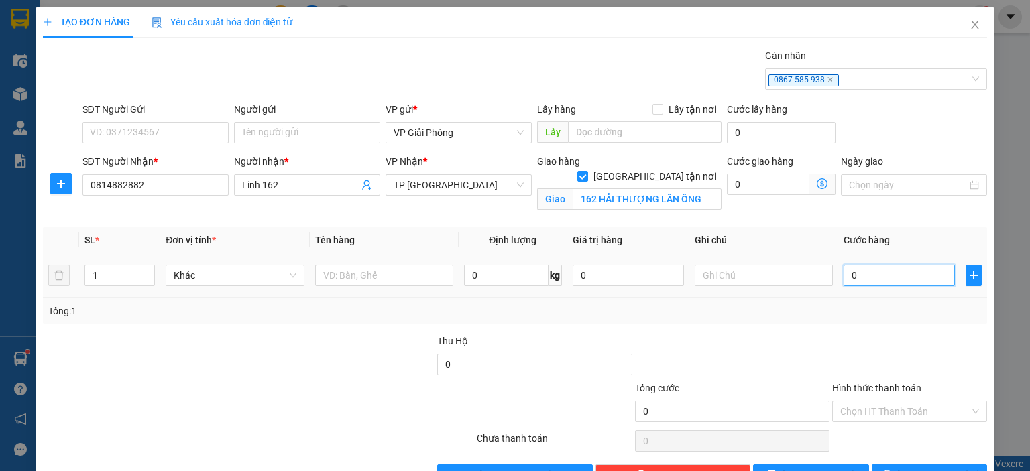
click at [896, 281] on input "0" at bounding box center [898, 275] width 111 height 21
type input "1"
type input "12"
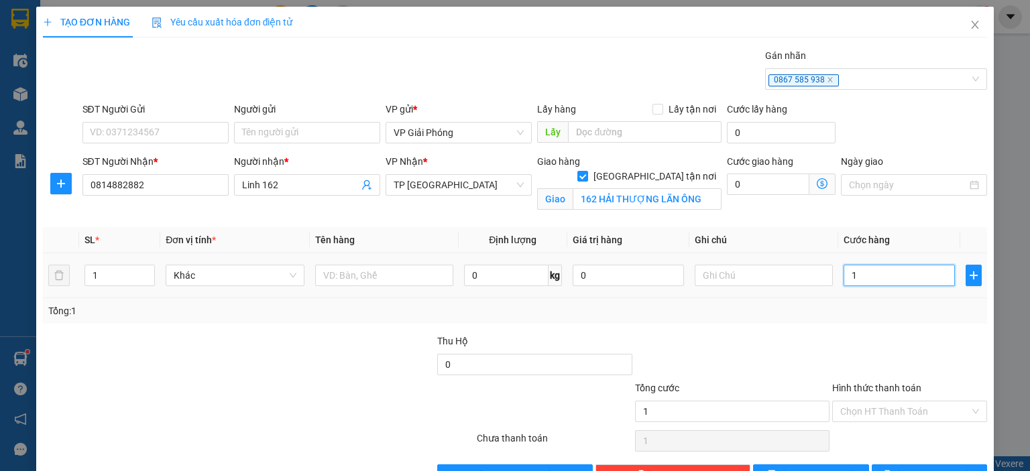
type input "12"
type input "120"
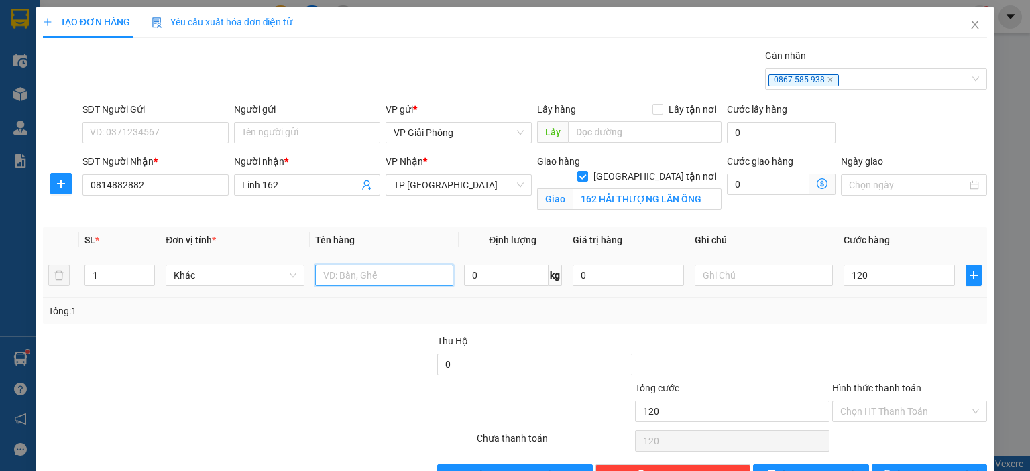
type input "120.000"
click at [396, 276] on input "text" at bounding box center [384, 275] width 138 height 21
type input "KIỆN"
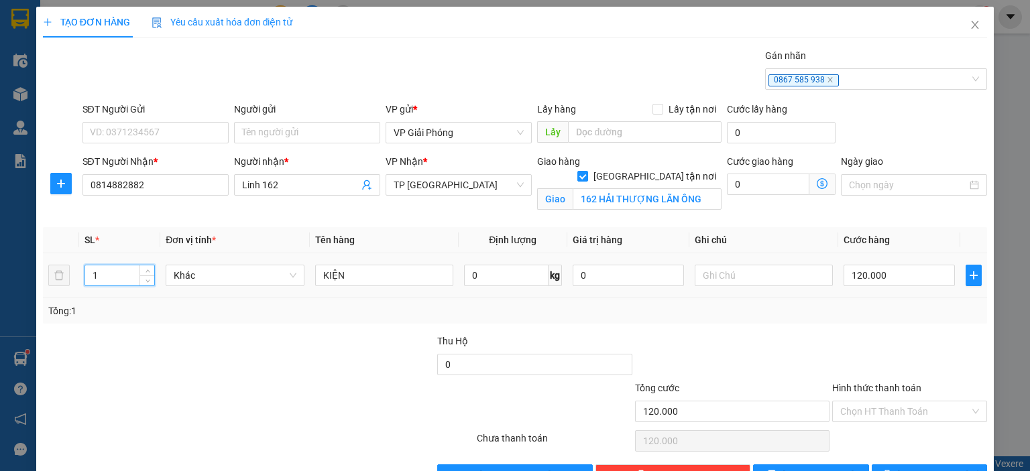
click at [133, 281] on input "1" at bounding box center [119, 275] width 69 height 20
type input "1"
type input "4"
click at [912, 468] on span "[PERSON_NAME] và In" at bounding box center [944, 475] width 94 height 15
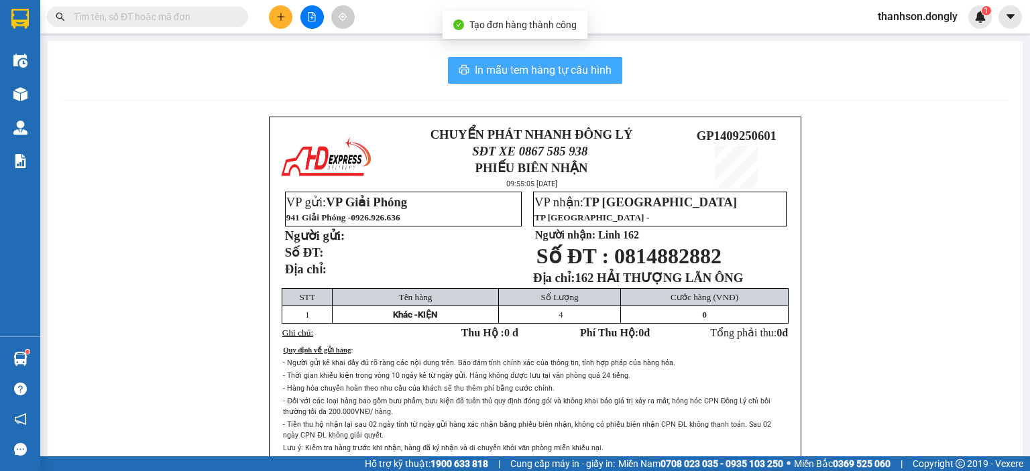
click at [599, 82] on button "In mẫu tem hàng tự cấu hình" at bounding box center [535, 70] width 174 height 27
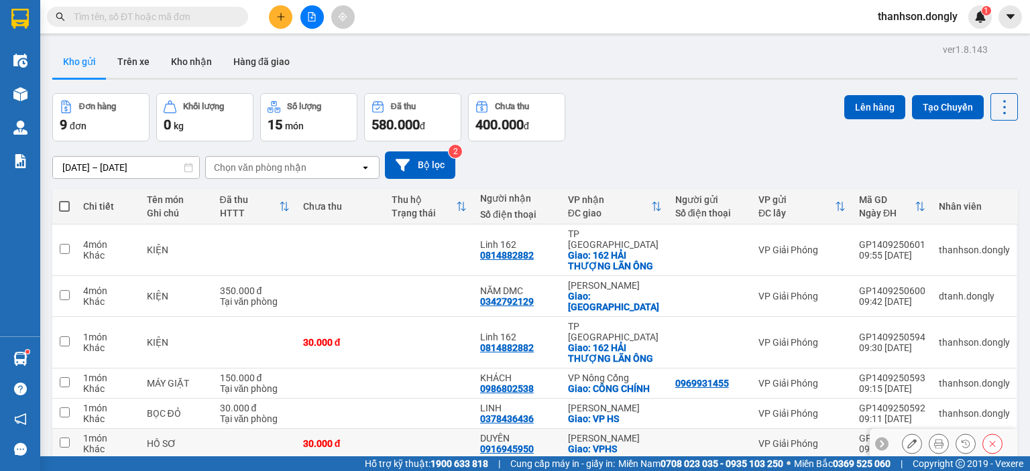
click at [768, 438] on div "VP Giải Phóng" at bounding box center [801, 443] width 87 height 11
checkbox input "true"
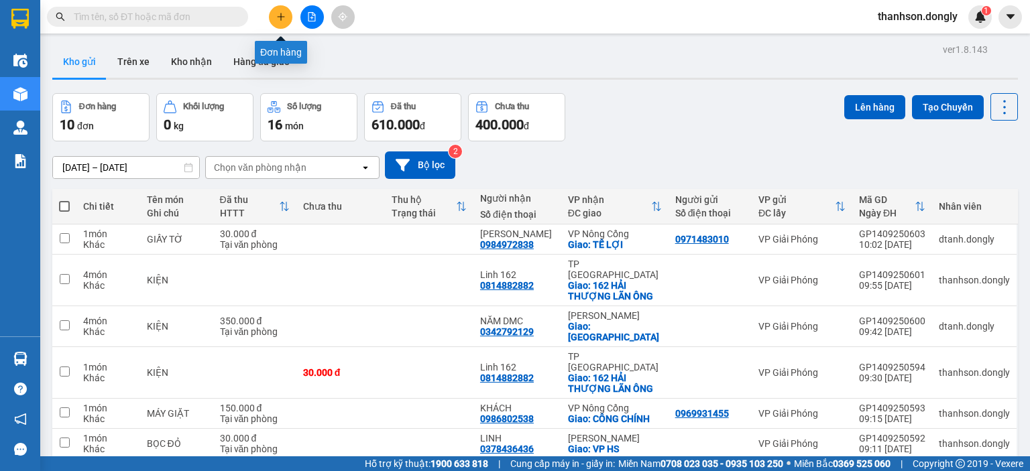
click at [284, 13] on icon "plus" at bounding box center [280, 16] width 9 height 9
click at [284, 17] on icon "plus" at bounding box center [280, 16] width 7 height 1
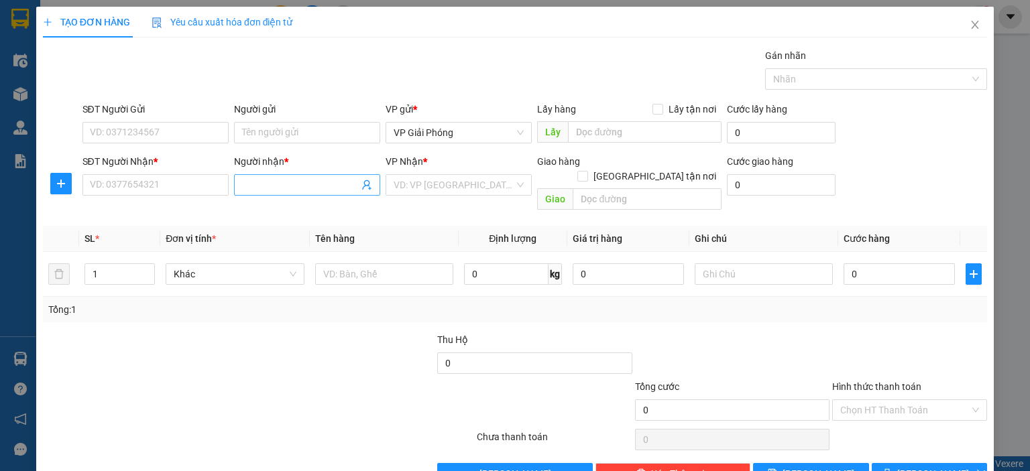
click at [238, 182] on span at bounding box center [307, 184] width 146 height 21
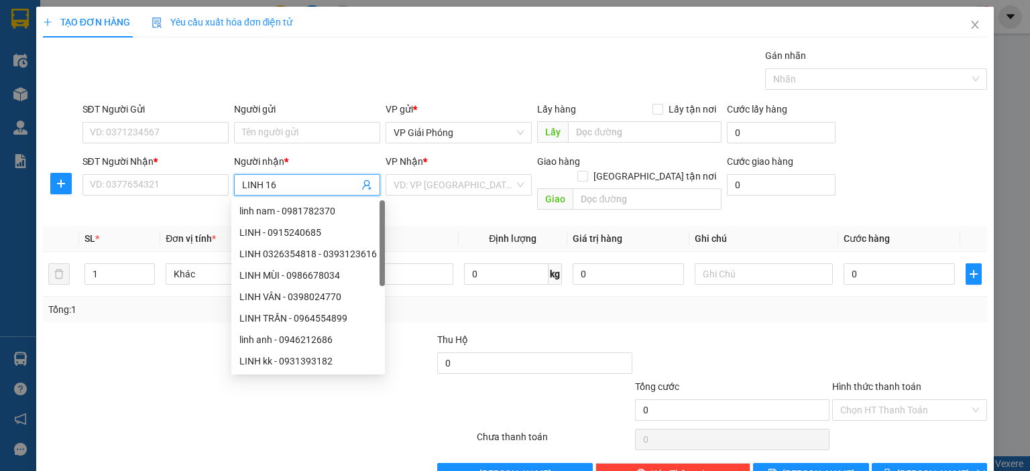
type input "LINH 162"
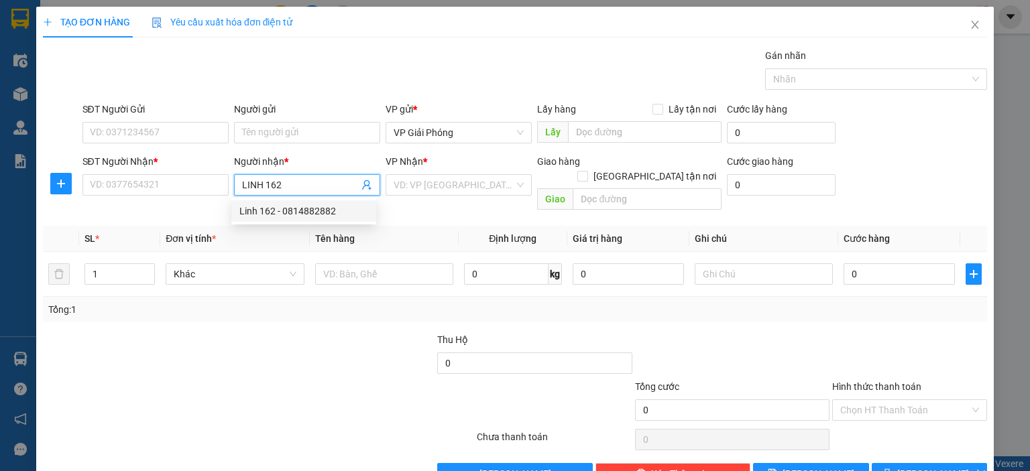
click at [288, 218] on div "Linh 162 - 0814882882" at bounding box center [303, 211] width 129 height 15
type input "0814882882"
type input "Linh 162"
checkbox input "true"
type input "162 HẢI THƯỢNG LÃN ÔNG"
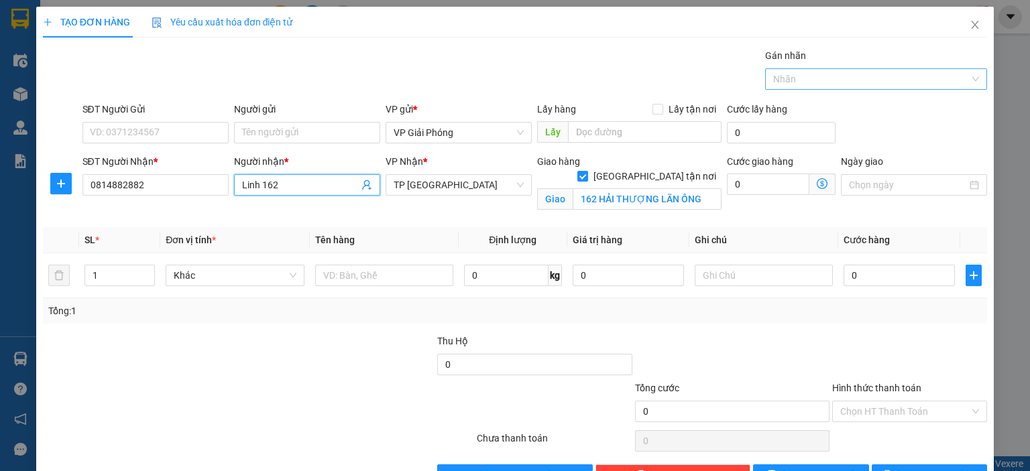
click at [895, 74] on div at bounding box center [869, 79] width 202 height 16
type input "Linh 162"
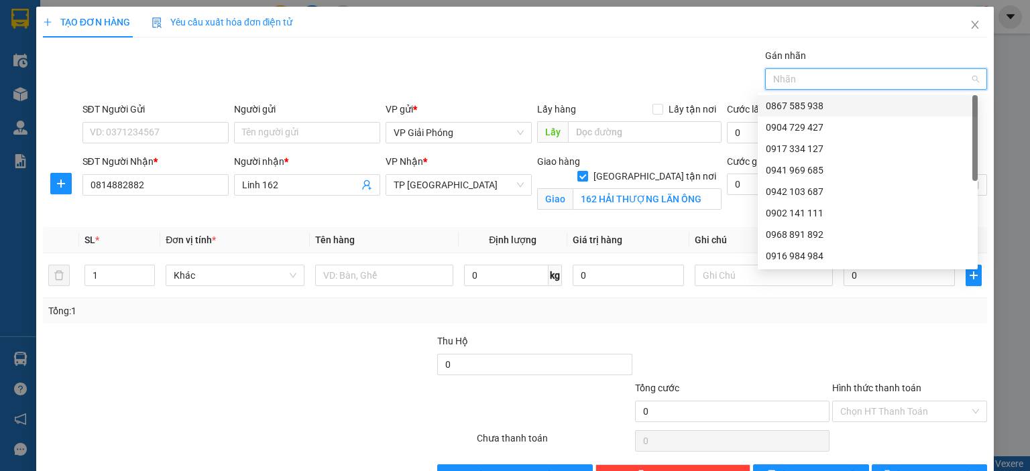
click at [874, 103] on div "0867 585 938" at bounding box center [868, 106] width 204 height 15
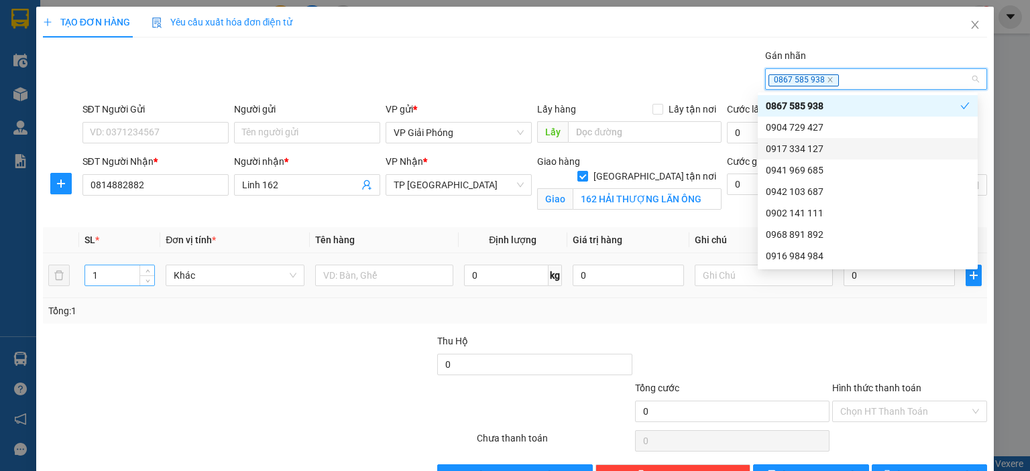
click at [129, 279] on input "1" at bounding box center [119, 275] width 69 height 20
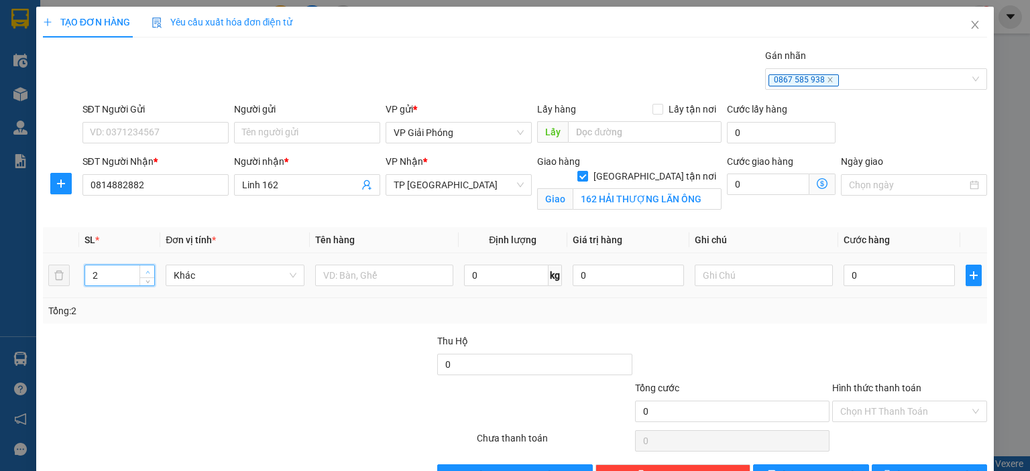
click at [150, 270] on span "up" at bounding box center [147, 272] width 8 height 8
type input "2"
click at [145, 279] on icon "down" at bounding box center [147, 280] width 5 height 5
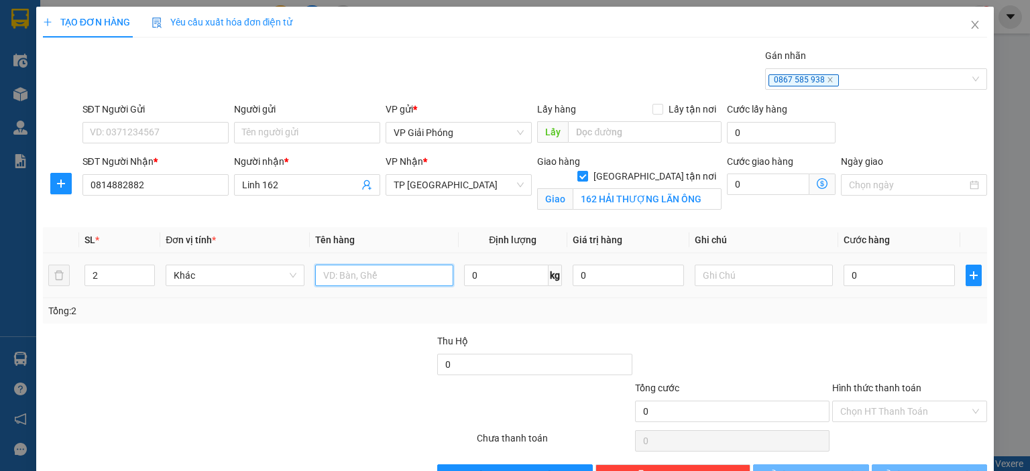
click at [353, 281] on input "text" at bounding box center [384, 275] width 138 height 21
type input "KIỆN"
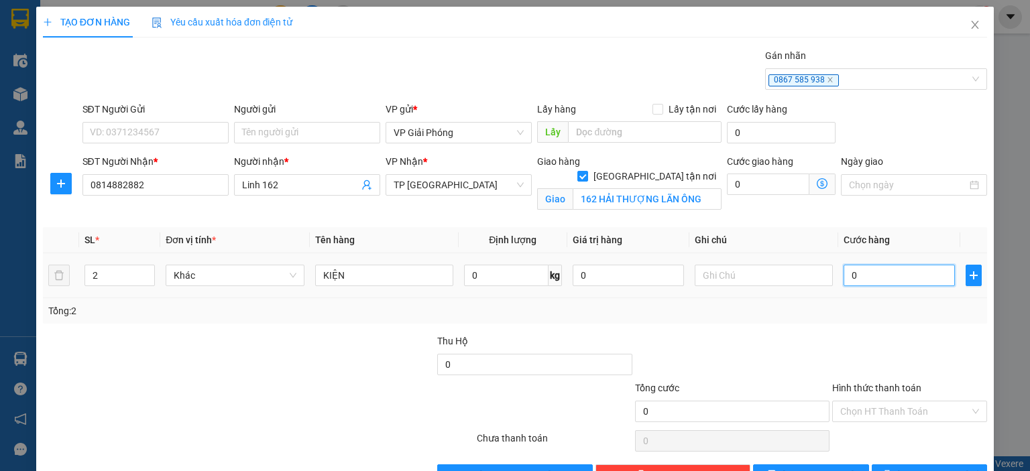
click at [898, 281] on input "0" at bounding box center [898, 275] width 111 height 21
type input "6"
type input "60"
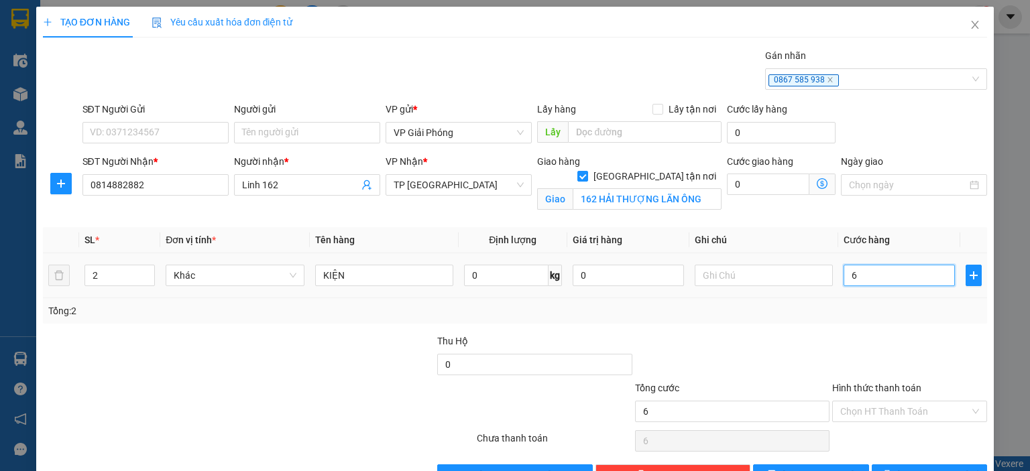
type input "60"
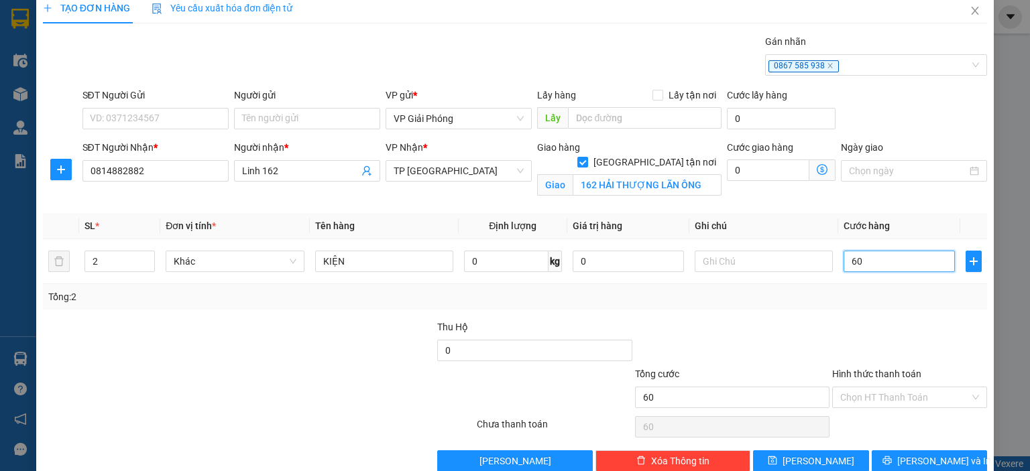
scroll to position [39, 0]
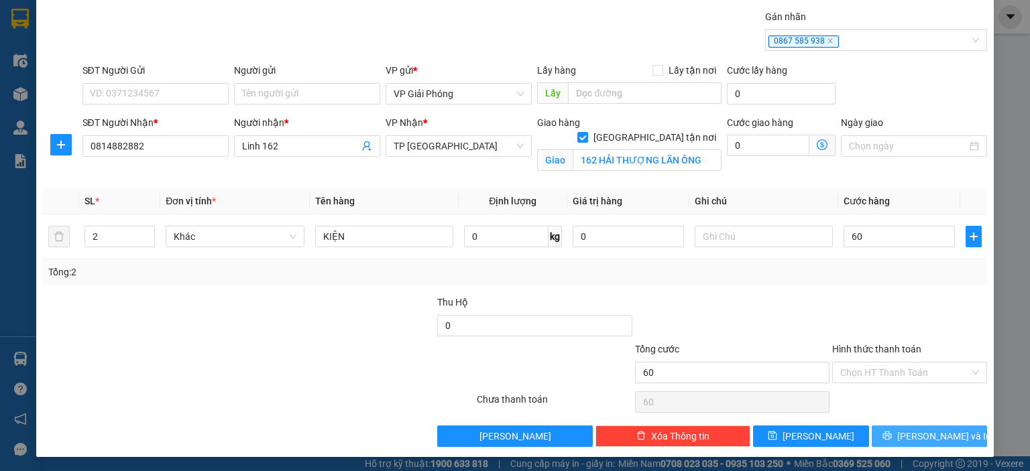
type input "60.000"
click at [914, 434] on span "[PERSON_NAME] và In" at bounding box center [944, 436] width 94 height 15
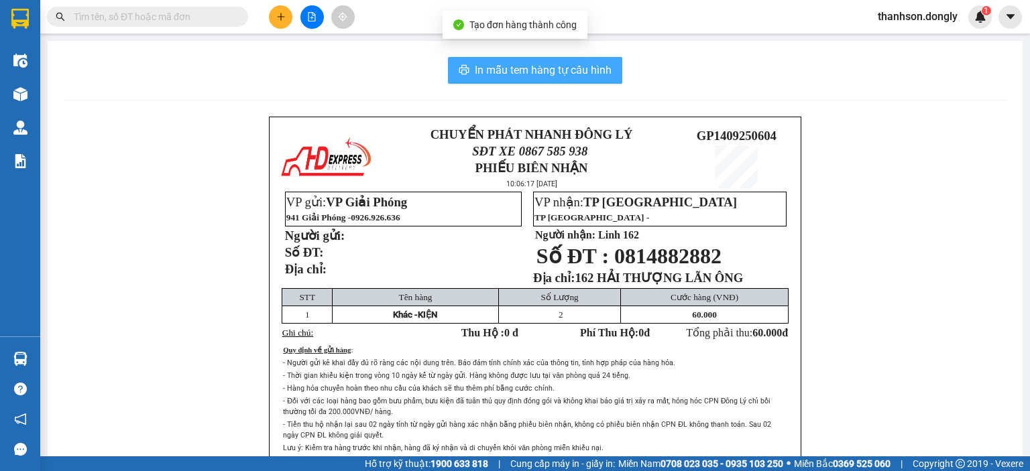
click at [609, 72] on button "In mẫu tem hàng tự cấu hình" at bounding box center [535, 70] width 174 height 27
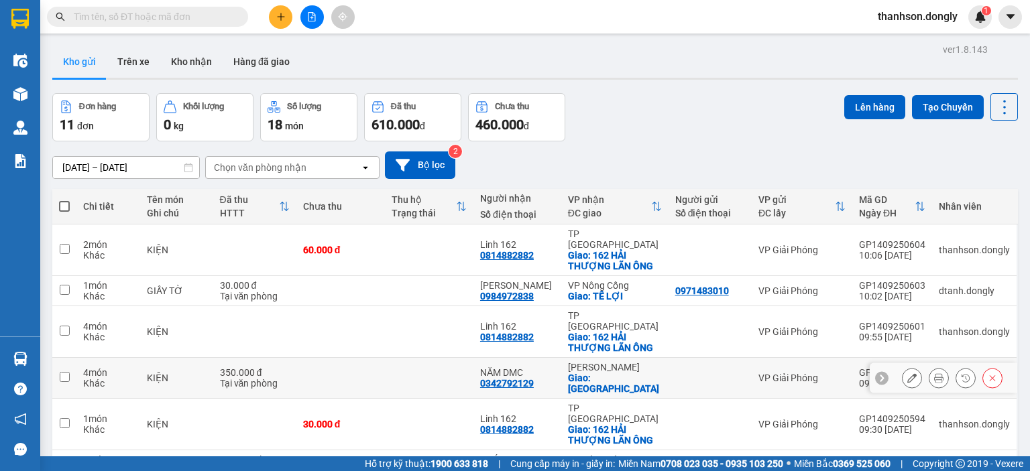
click at [615, 373] on div "Giao: [GEOGRAPHIC_DATA]" at bounding box center [615, 383] width 94 height 21
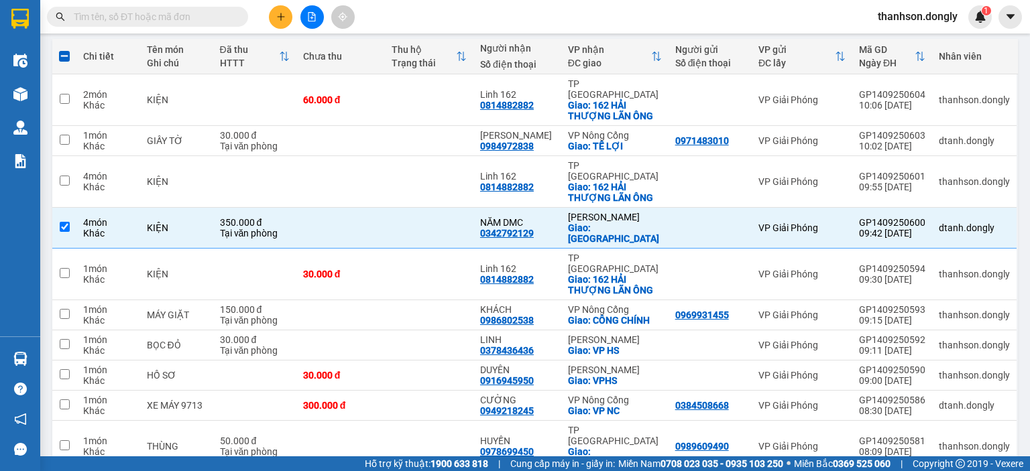
scroll to position [165, 0]
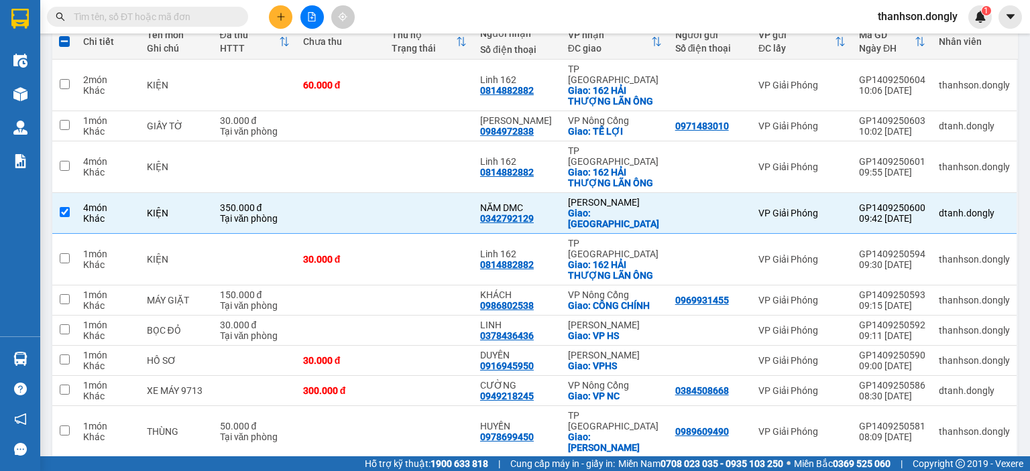
click at [972, 469] on div "10 / trang" at bounding box center [963, 479] width 60 height 21
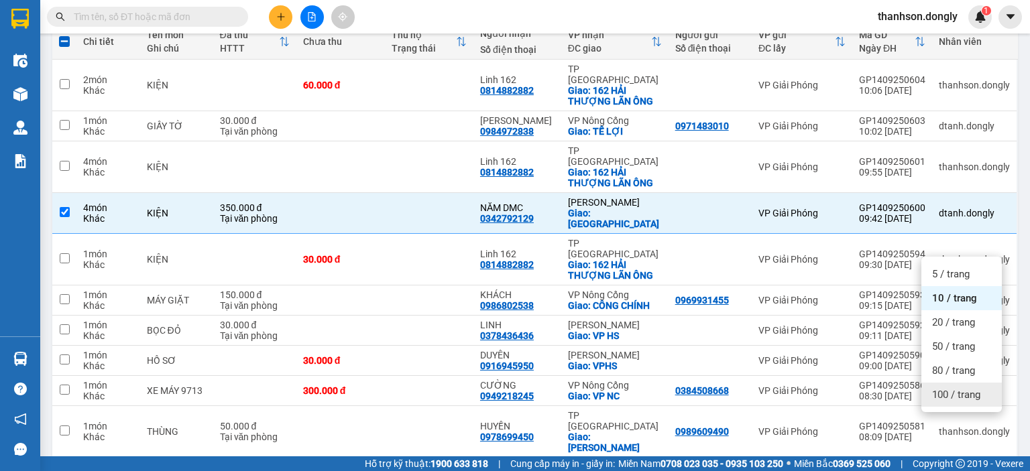
click at [957, 394] on span "100 / trang" at bounding box center [956, 394] width 48 height 13
checkbox input "false"
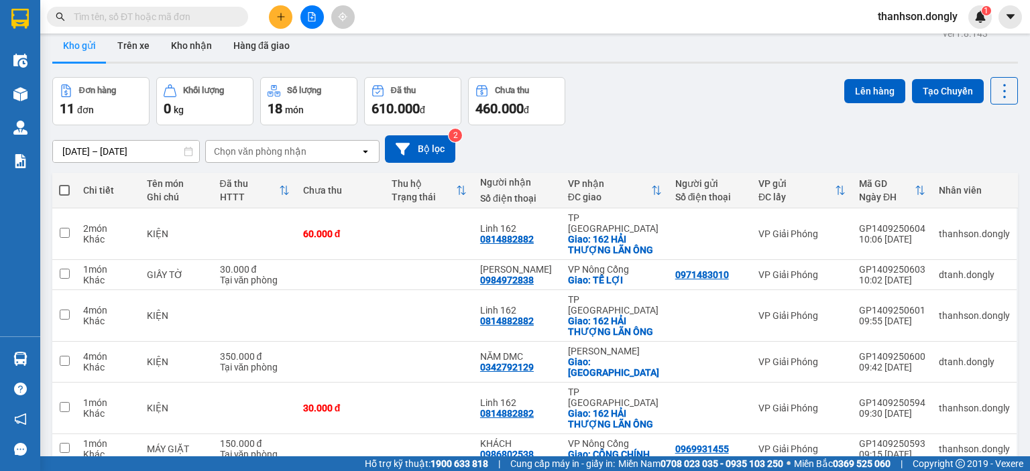
scroll to position [0, 0]
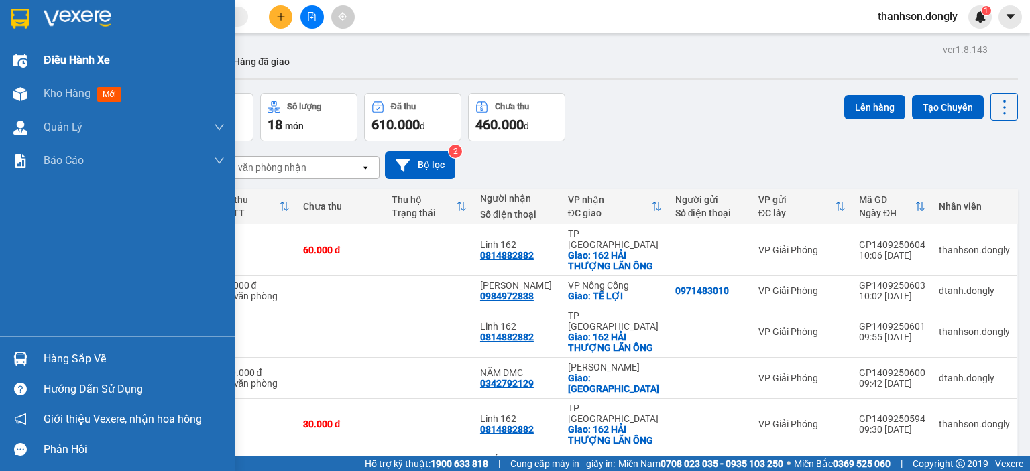
click at [66, 55] on span "Điều hành xe" at bounding box center [77, 60] width 66 height 17
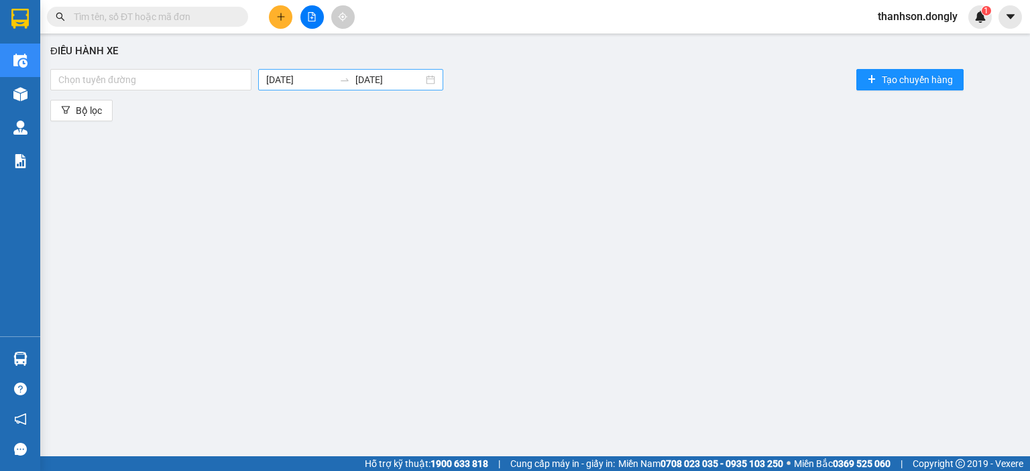
click at [331, 82] on body "Kết quả tìm kiếm ( 0 ) Bộ lọc No Data thanhson.dongly 1 Điều hành xe Kho hàng m…" at bounding box center [515, 235] width 1030 height 471
type input "14/09/2025"
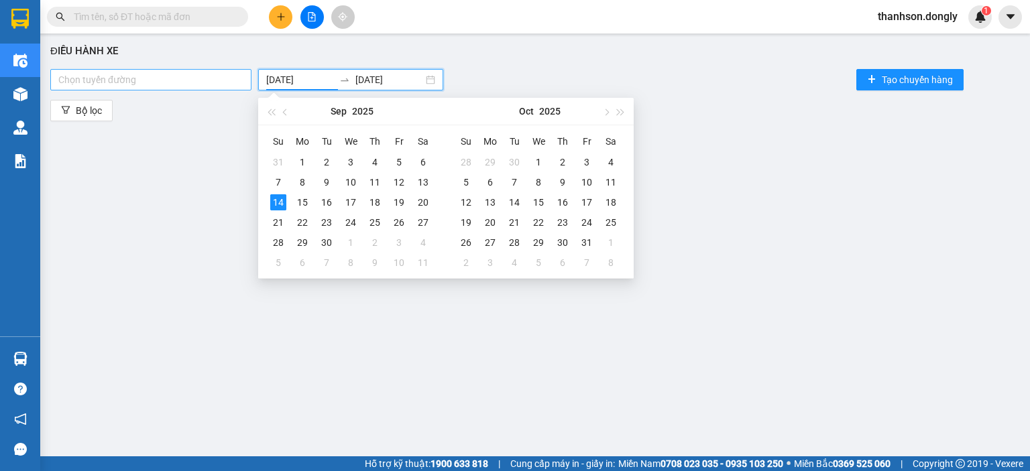
click at [232, 83] on div at bounding box center [151, 80] width 194 height 16
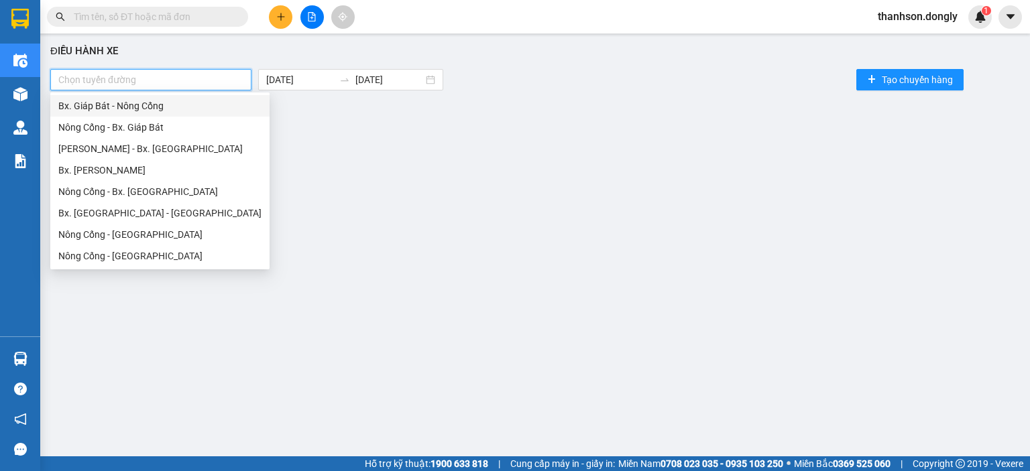
click at [211, 102] on div "Bx. Giáp Bát - Nông Cống" at bounding box center [159, 106] width 203 height 15
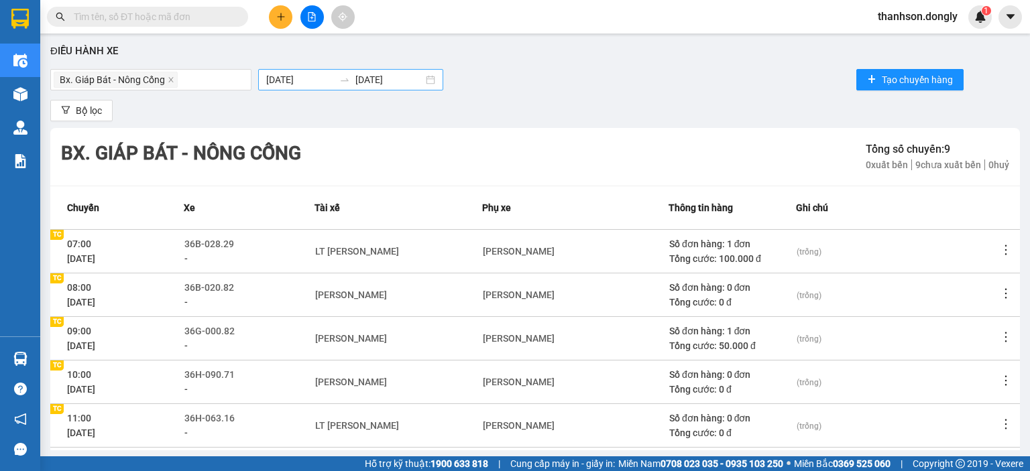
click at [341, 81] on div at bounding box center [344, 79] width 21 height 11
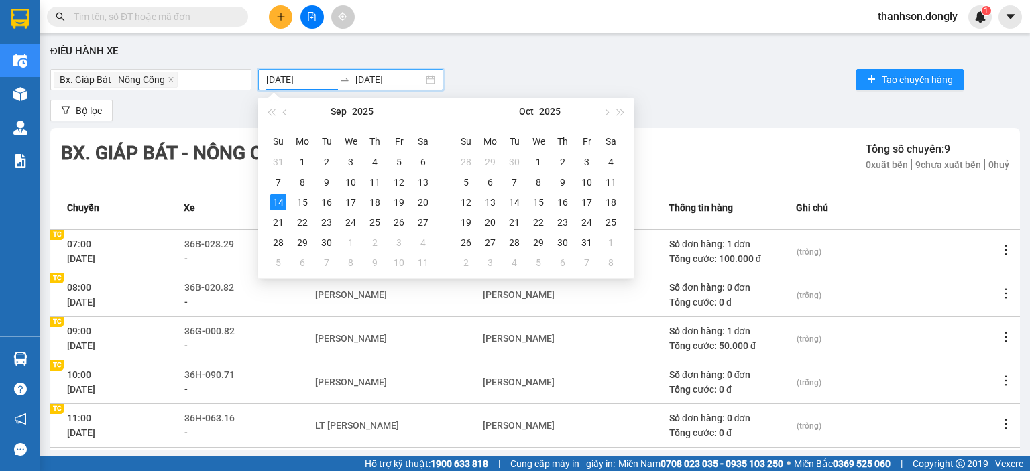
click at [713, 69] on div "Bx. Giáp Bát - Nông Cống 14/09/2025 14/09/2025 Tạo chuyến hàng" at bounding box center [534, 79] width 969 height 27
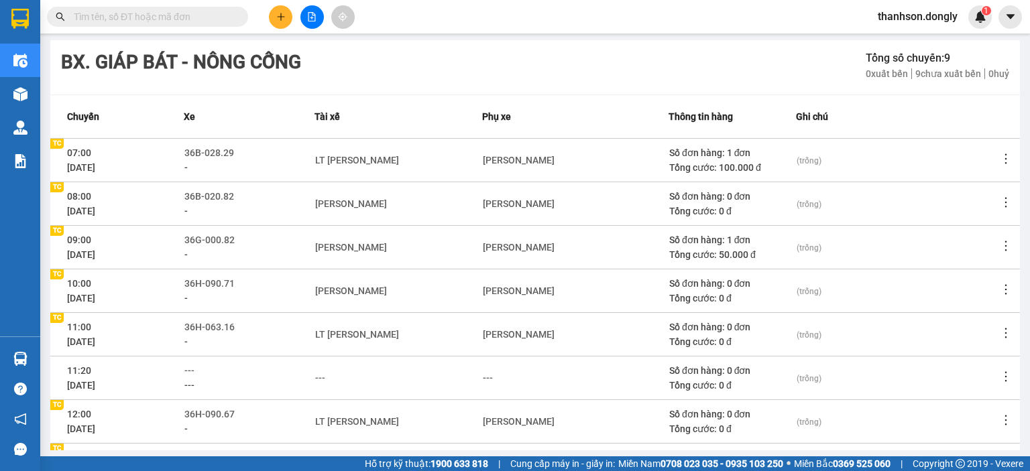
scroll to position [158, 0]
